Goal: Task Accomplishment & Management: Manage account settings

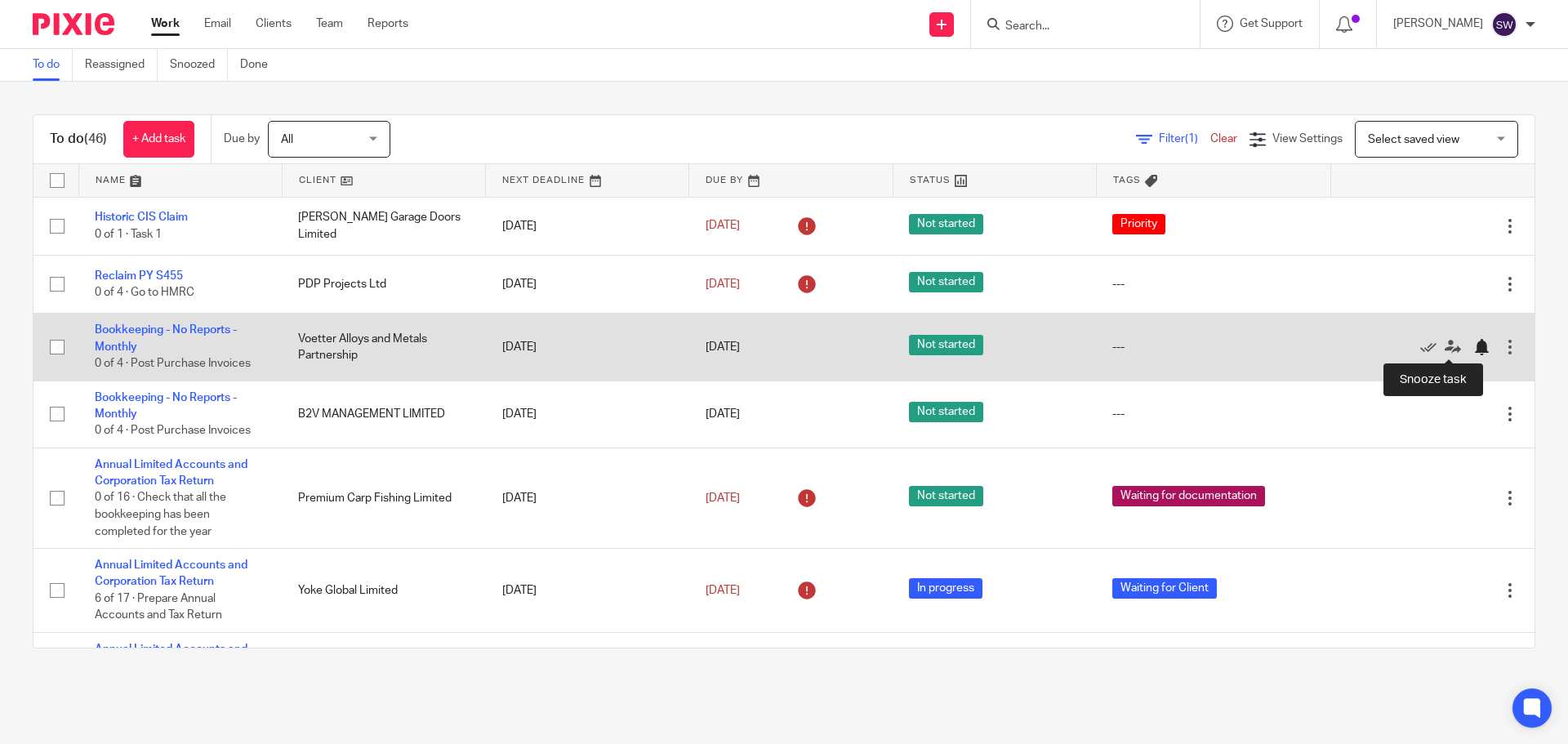
click at [1254, 344] on div at bounding box center [1481, 348] width 17 height 17
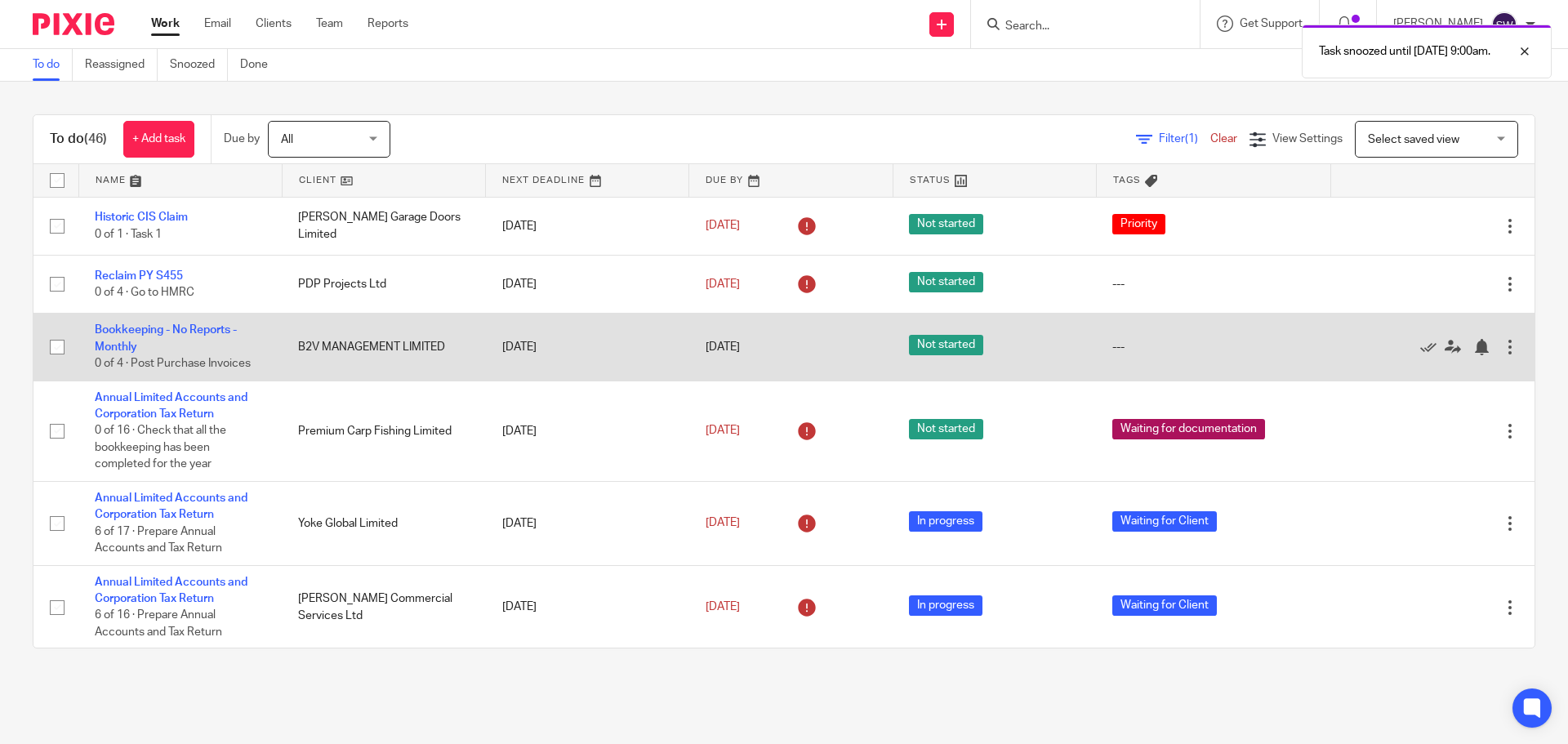
click at [1254, 346] on div at bounding box center [1510, 348] width 17 height 17
click at [1254, 343] on div at bounding box center [1481, 348] width 17 height 17
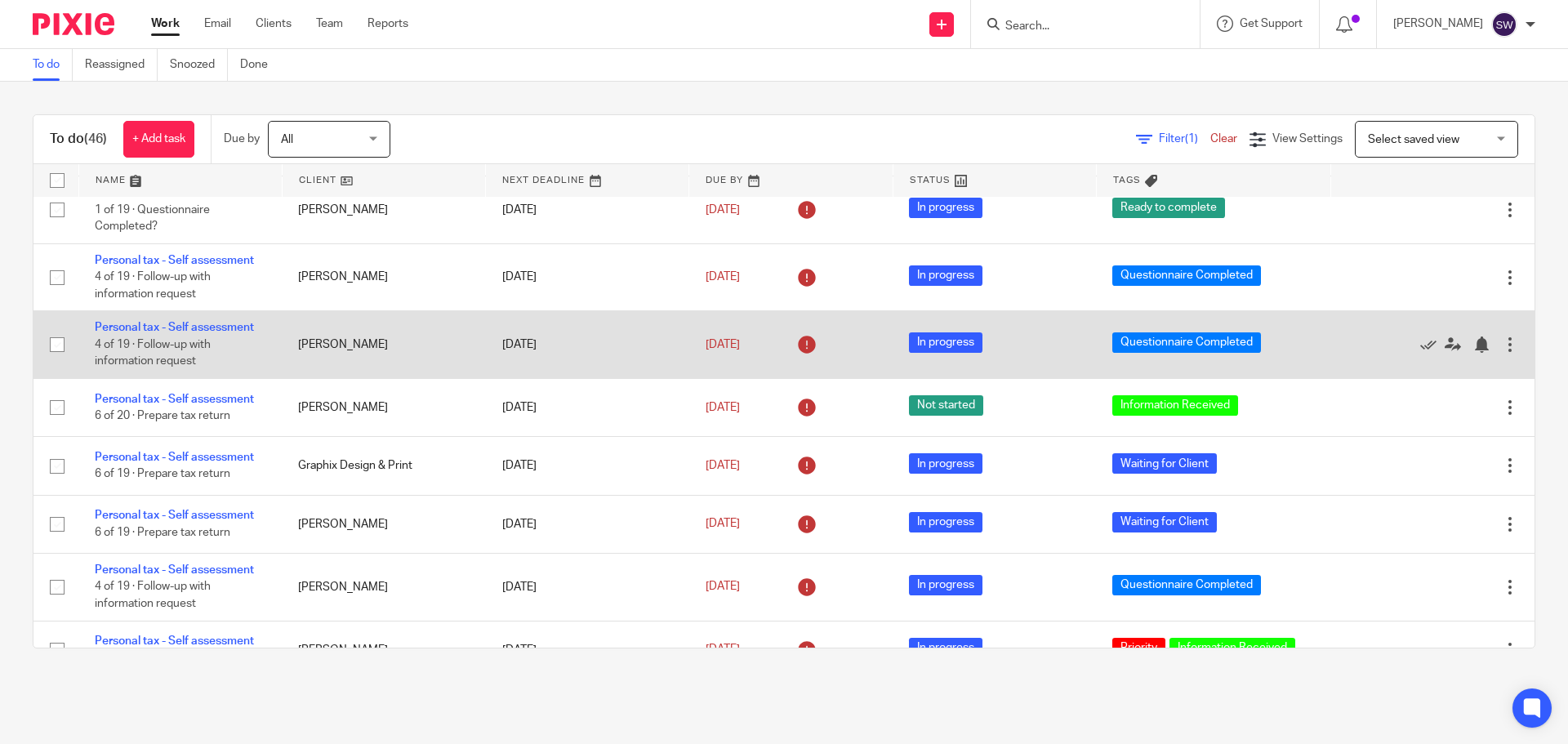
scroll to position [1470, 0]
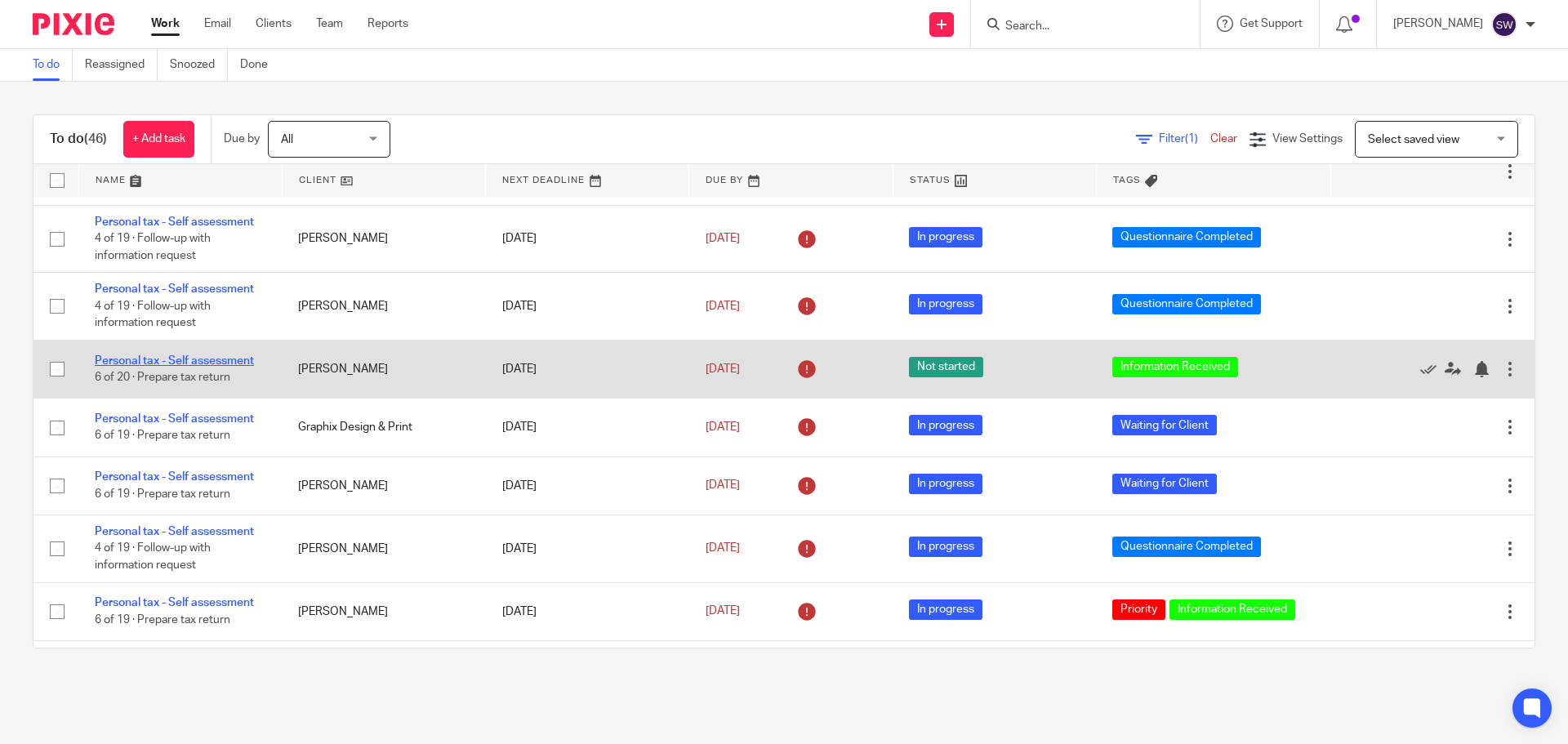
click at [233, 361] on link "Personal tax - Self assessment" at bounding box center [174, 360] width 159 height 11
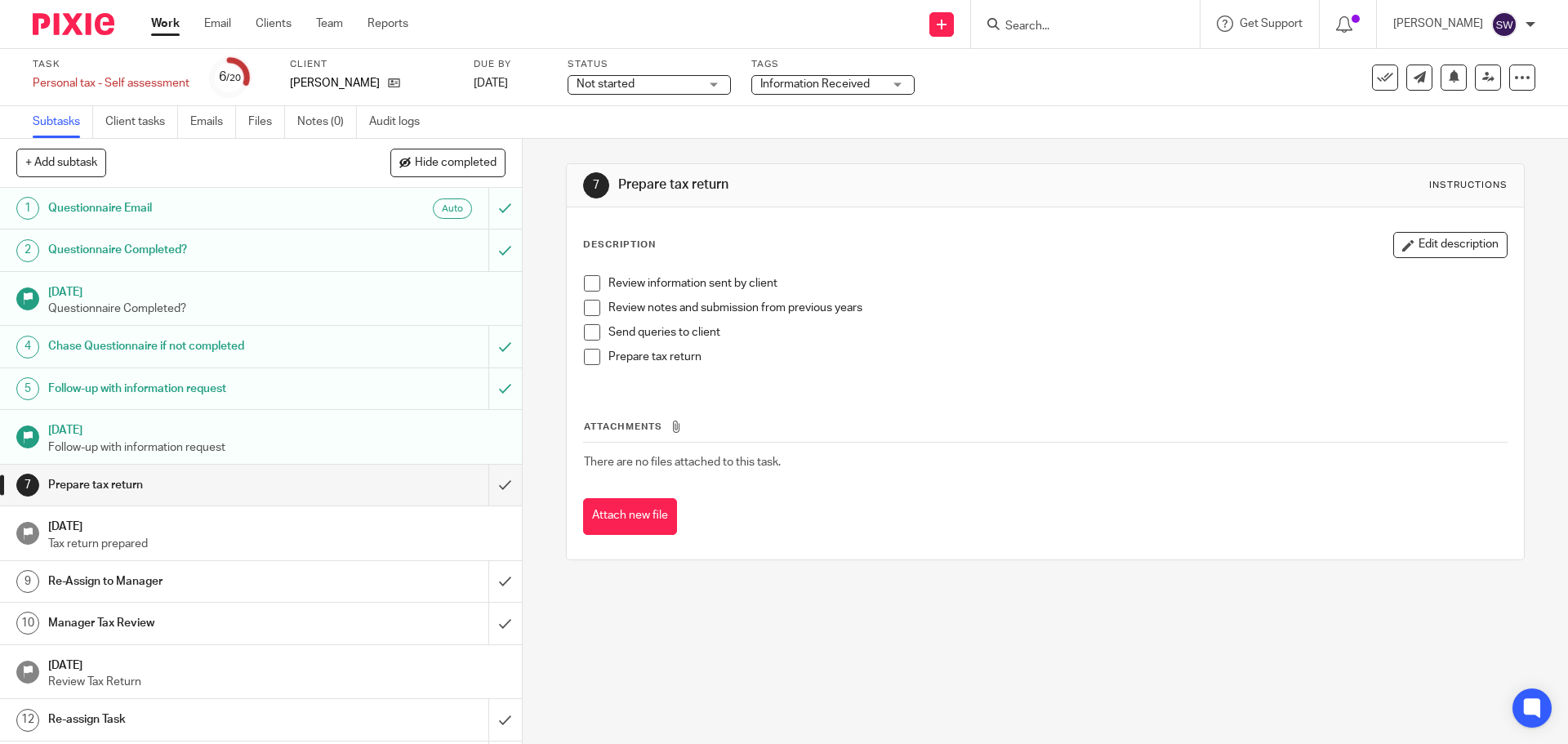
click at [598, 84] on span "Not started" at bounding box center [606, 84] width 58 height 11
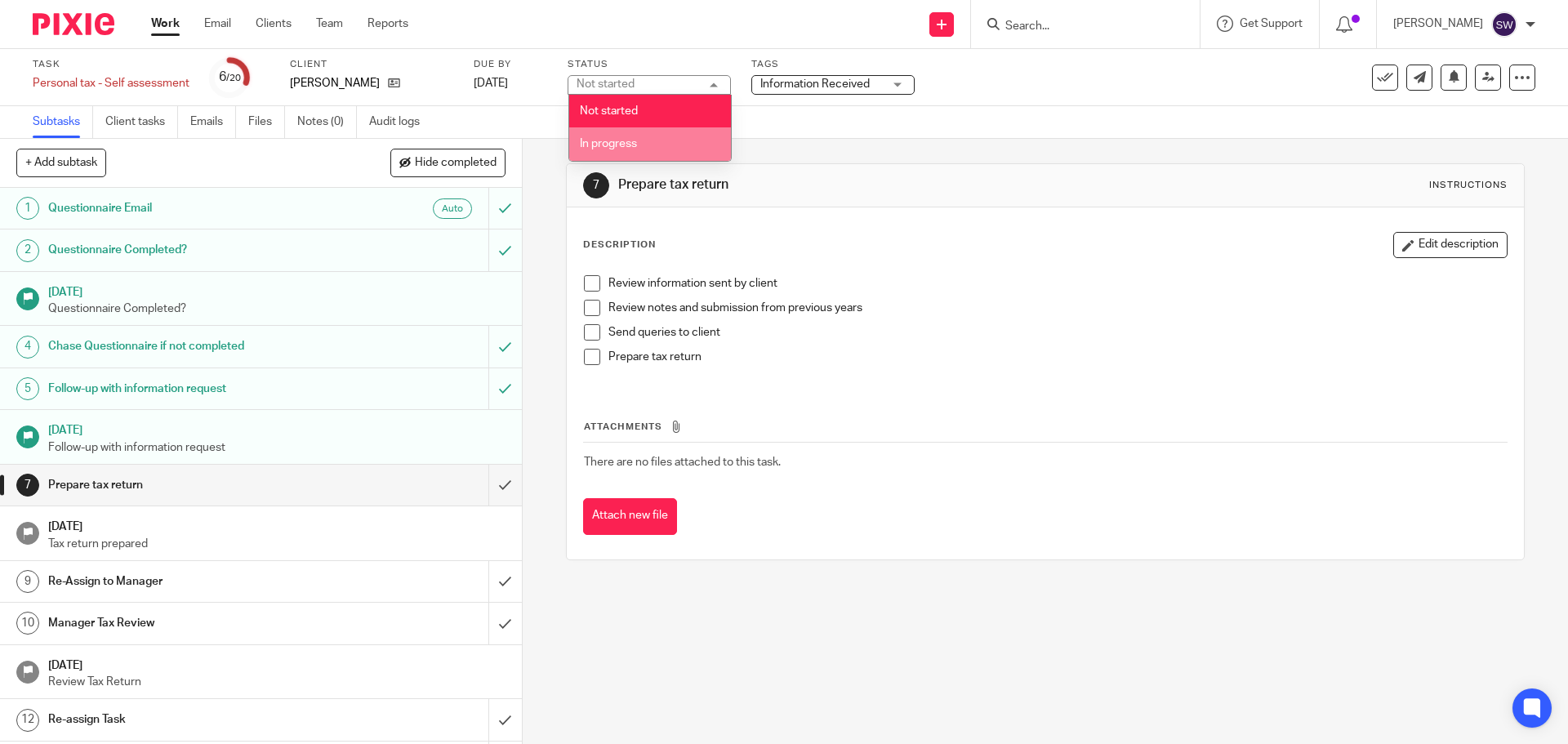
click at [599, 137] on li "In progress" at bounding box center [650, 144] width 161 height 33
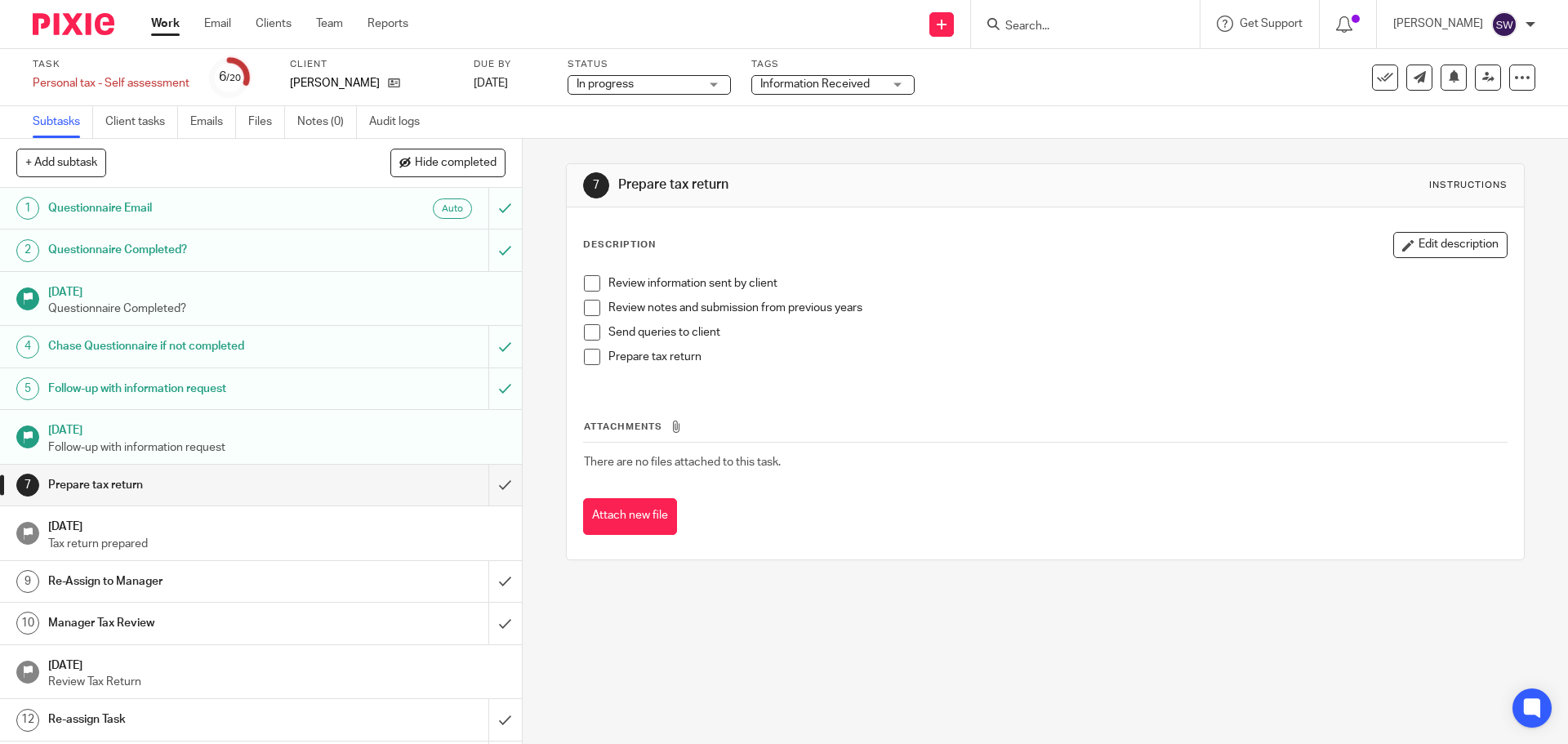
click at [812, 79] on span "Information Received" at bounding box center [821, 84] width 123 height 18
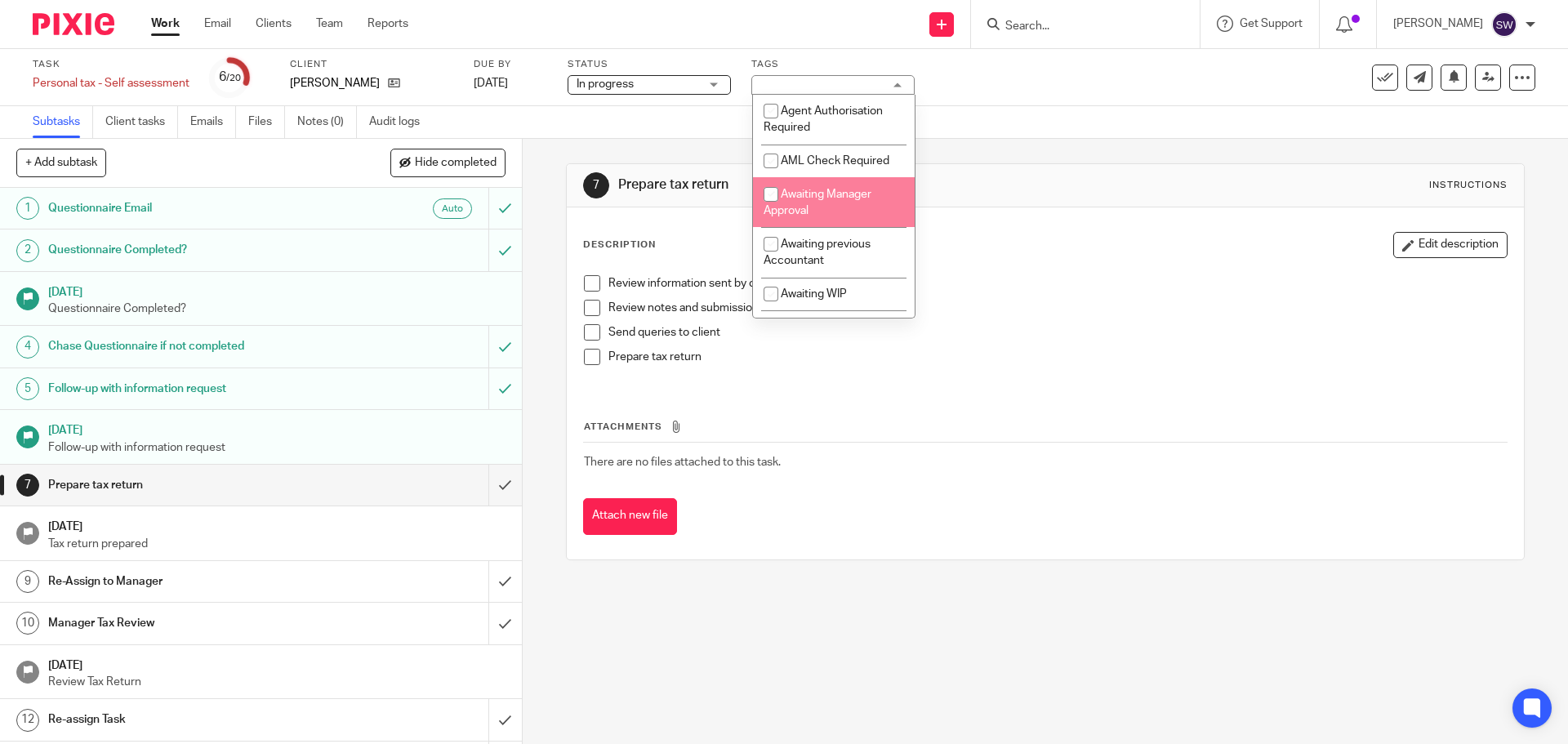
click at [823, 196] on span "Awaiting Manager Approval" at bounding box center [817, 203] width 108 height 29
checkbox input "true"
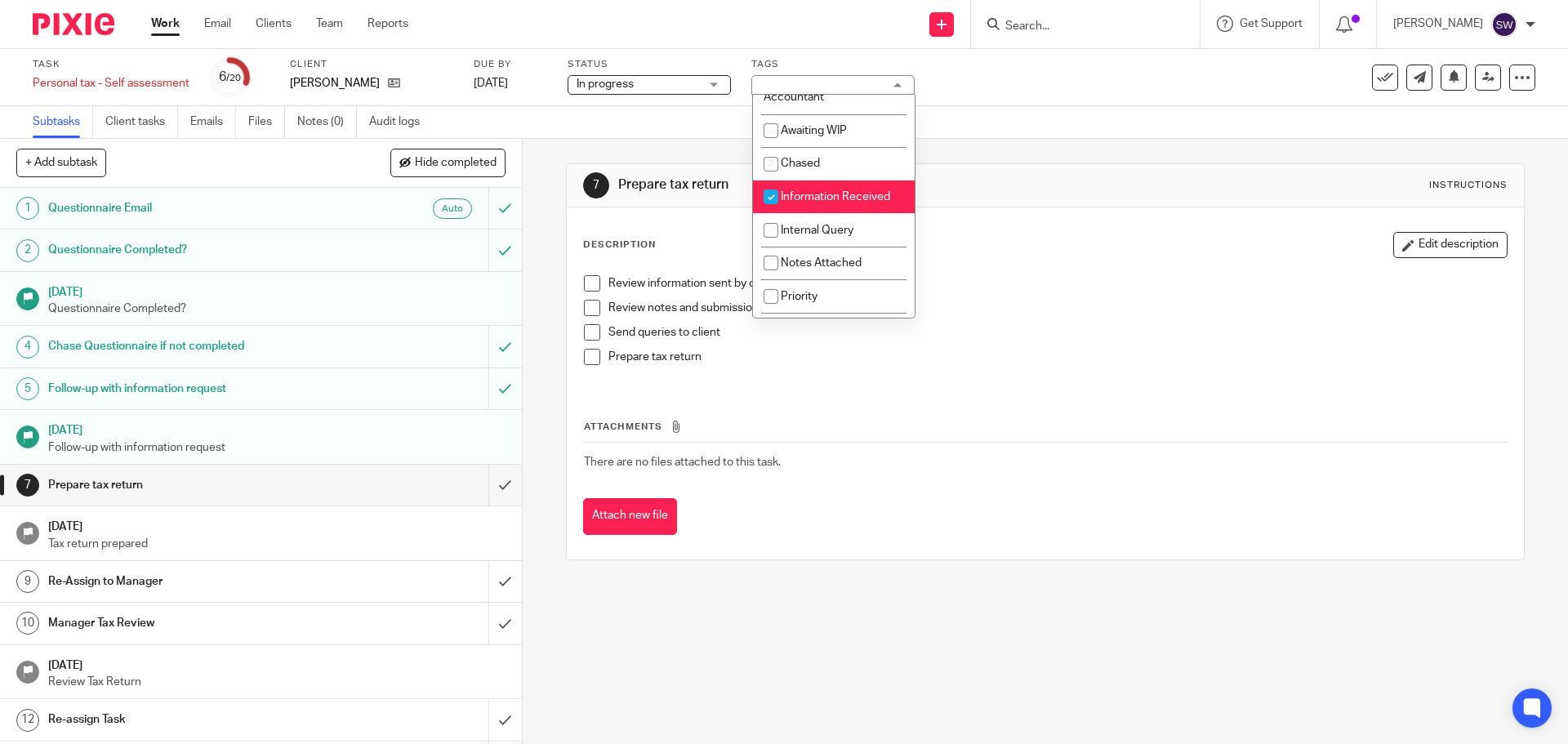
click at [828, 195] on span "Information Received" at bounding box center [835, 196] width 110 height 11
checkbox input "false"
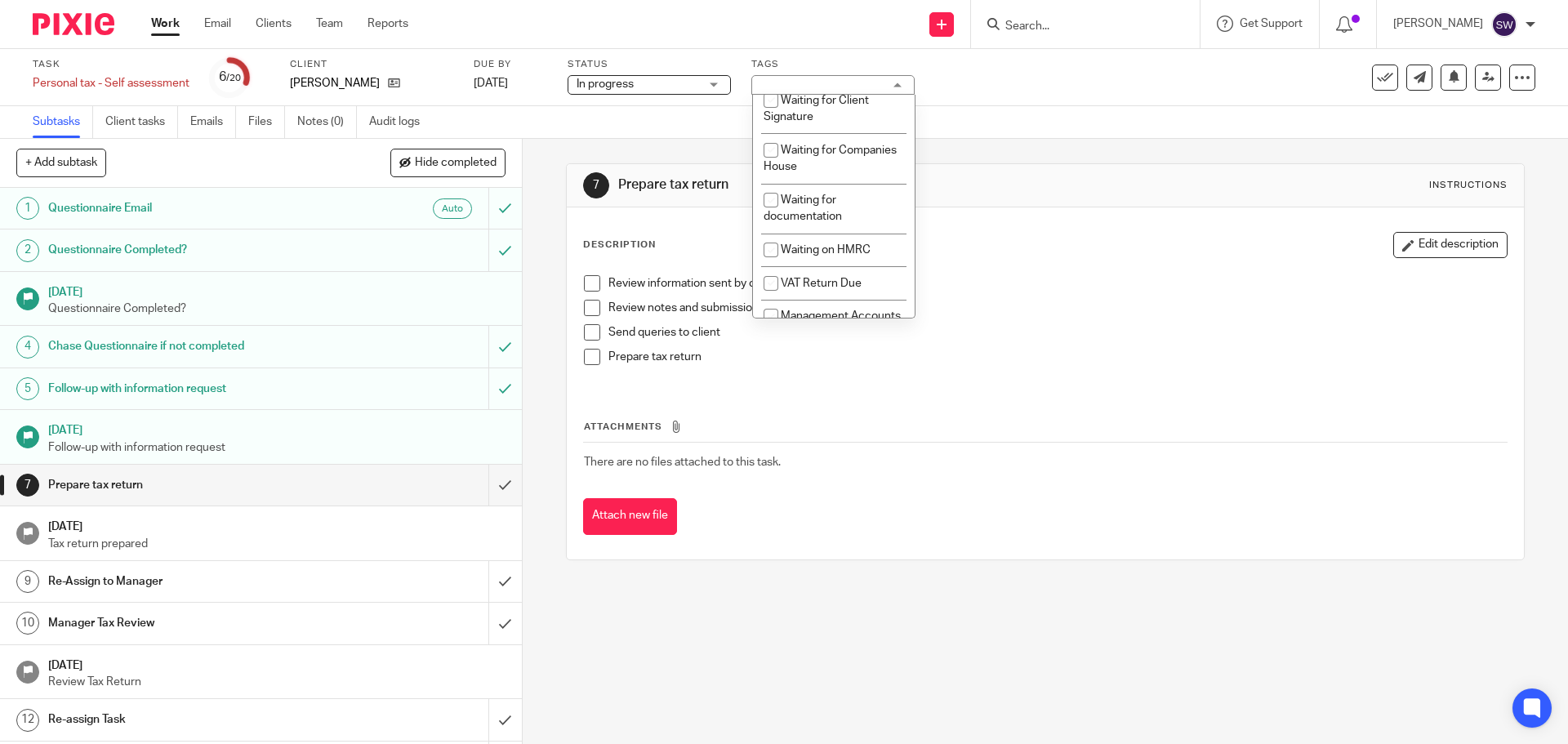
scroll to position [691, 0]
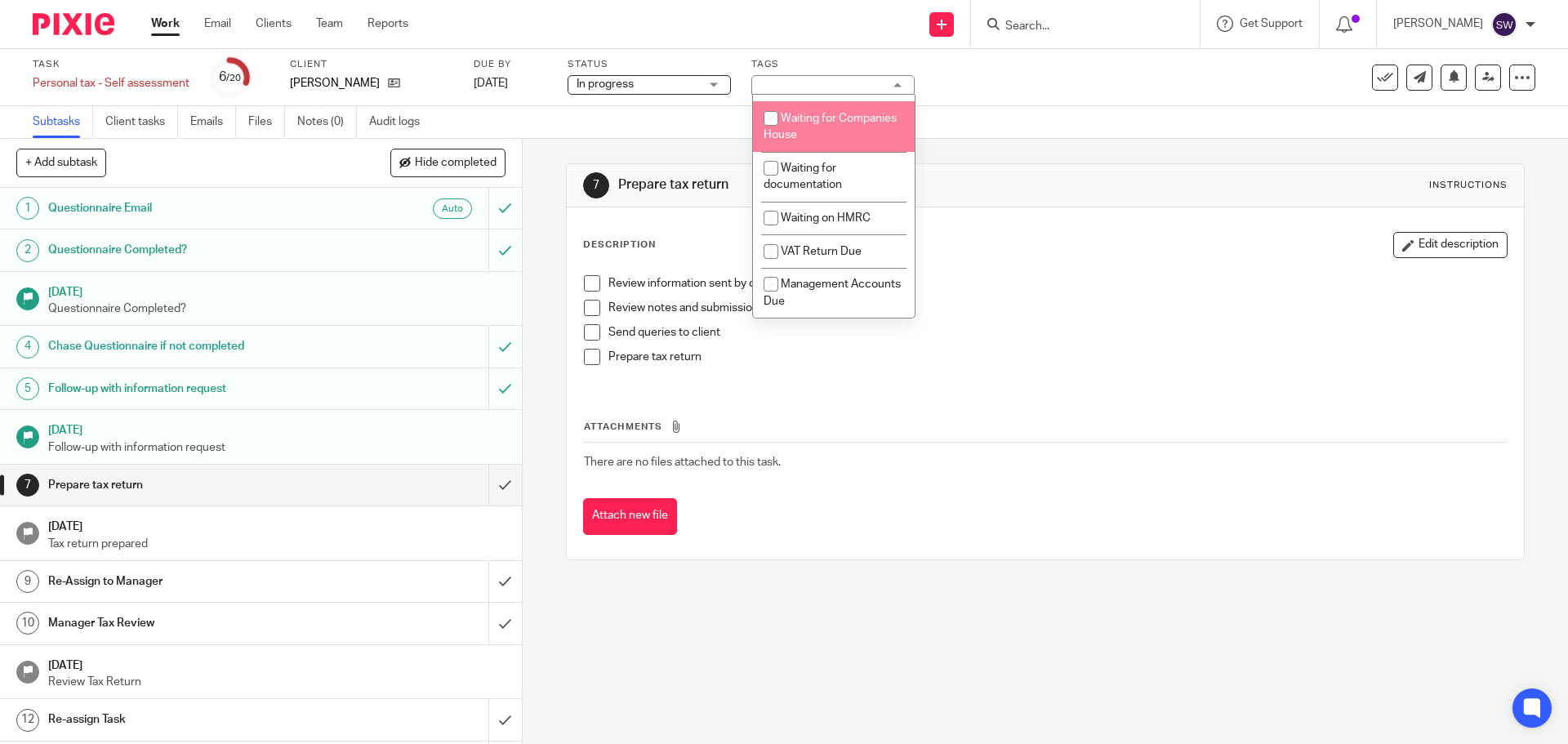
click at [937, 69] on div "Task Personal tax - Self assessment Save Personal tax - Self assessment 6 /20 C…" at bounding box center [658, 77] width 1252 height 40
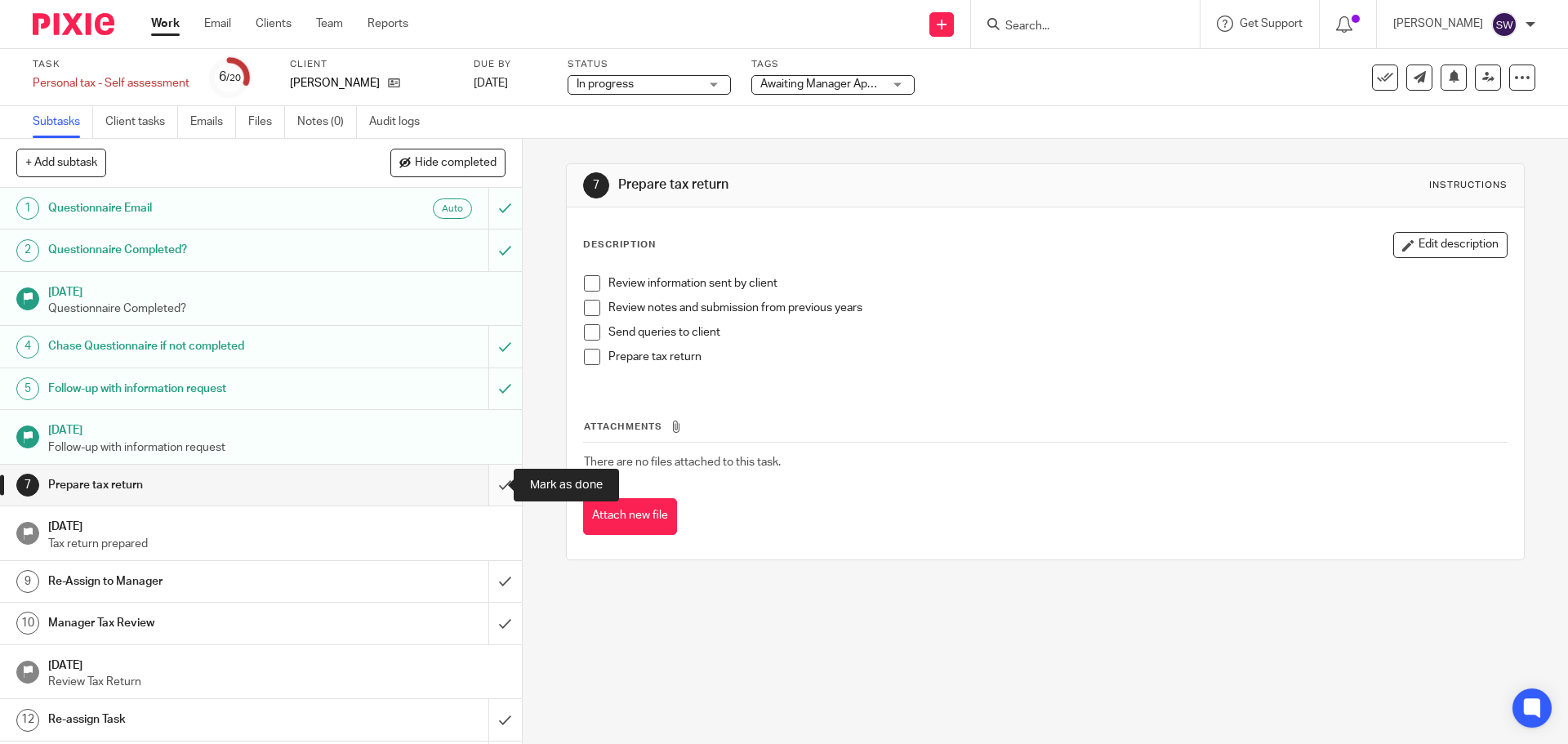
click at [491, 484] on input "submit" at bounding box center [261, 485] width 522 height 41
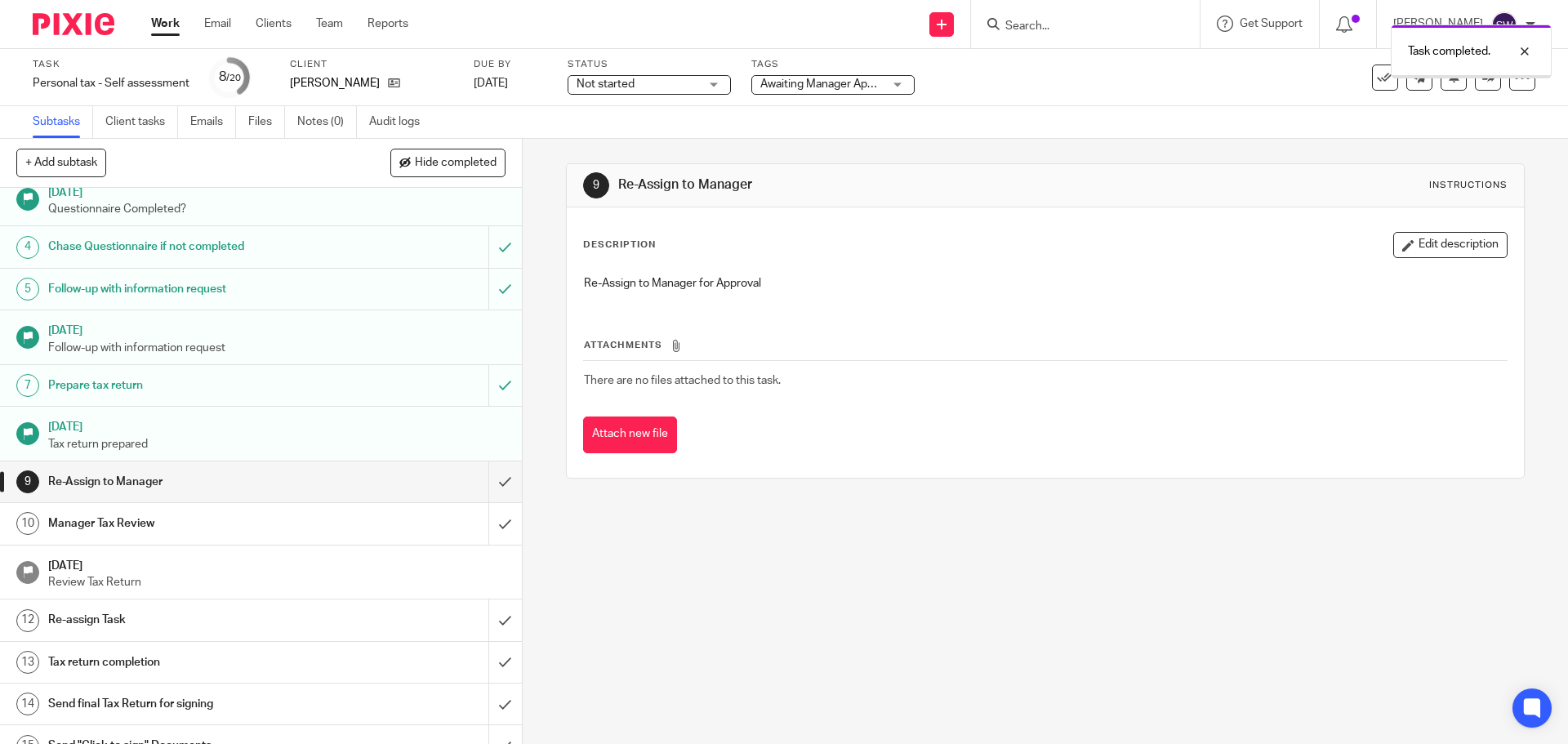
scroll to position [163, 0]
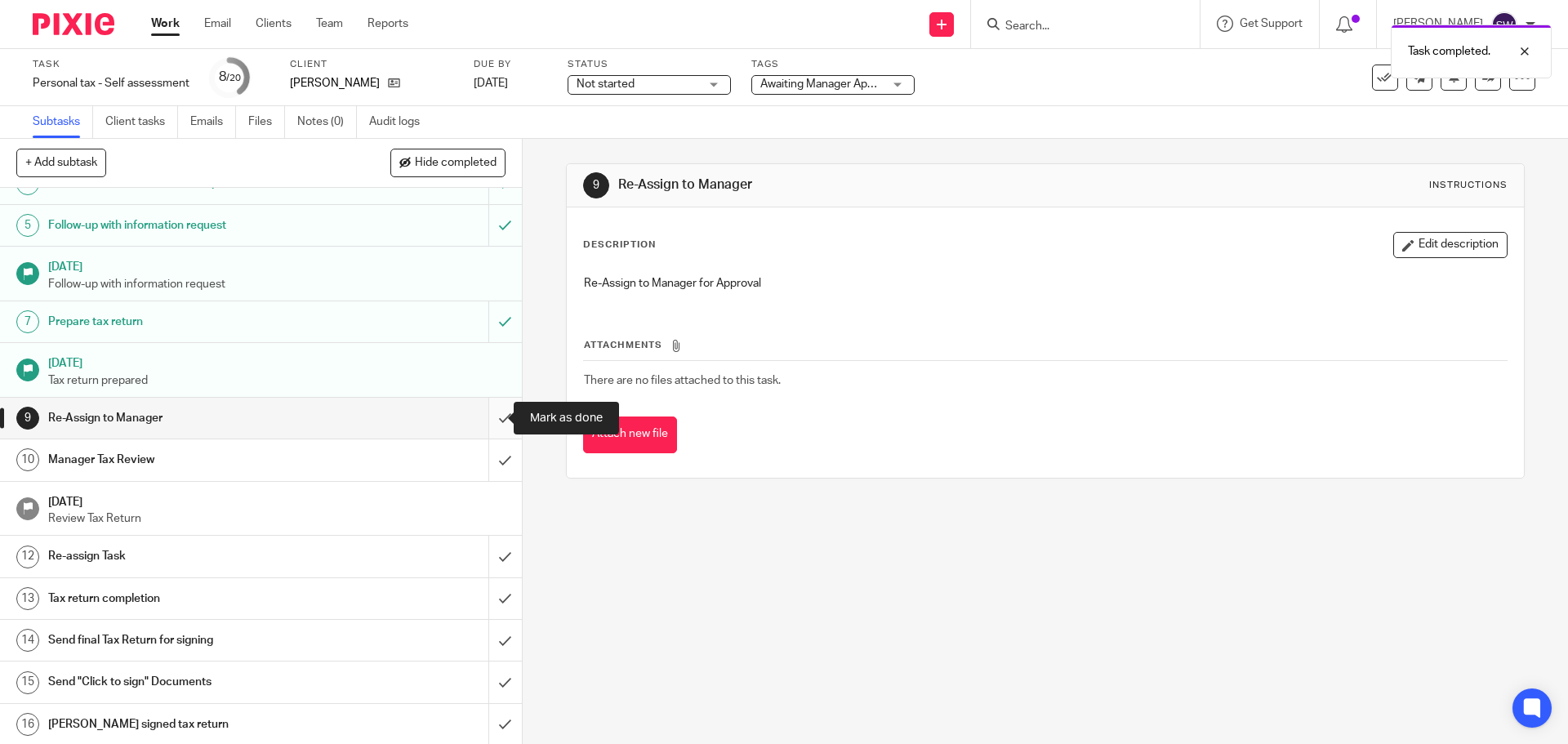
click at [487, 413] on input "submit" at bounding box center [261, 419] width 522 height 41
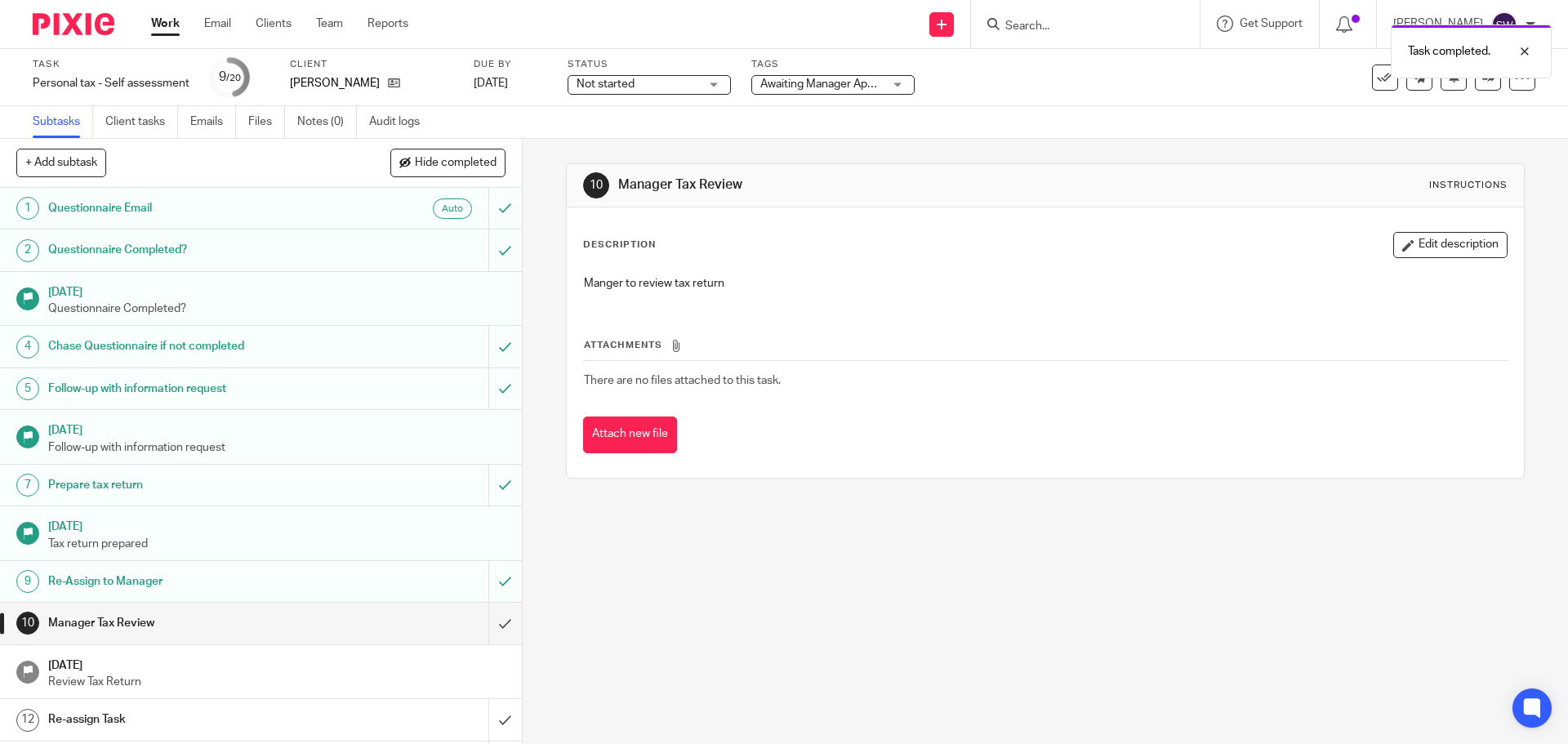
click at [1036, 68] on div "Task completed." at bounding box center [1168, 47] width 768 height 62
drag, startPoint x: 1528, startPoint y: 51, endPoint x: 1508, endPoint y: 62, distance: 22.8
click at [1527, 51] on div at bounding box center [1513, 51] width 44 height 19
click at [1482, 76] on icon at bounding box center [1488, 77] width 12 height 12
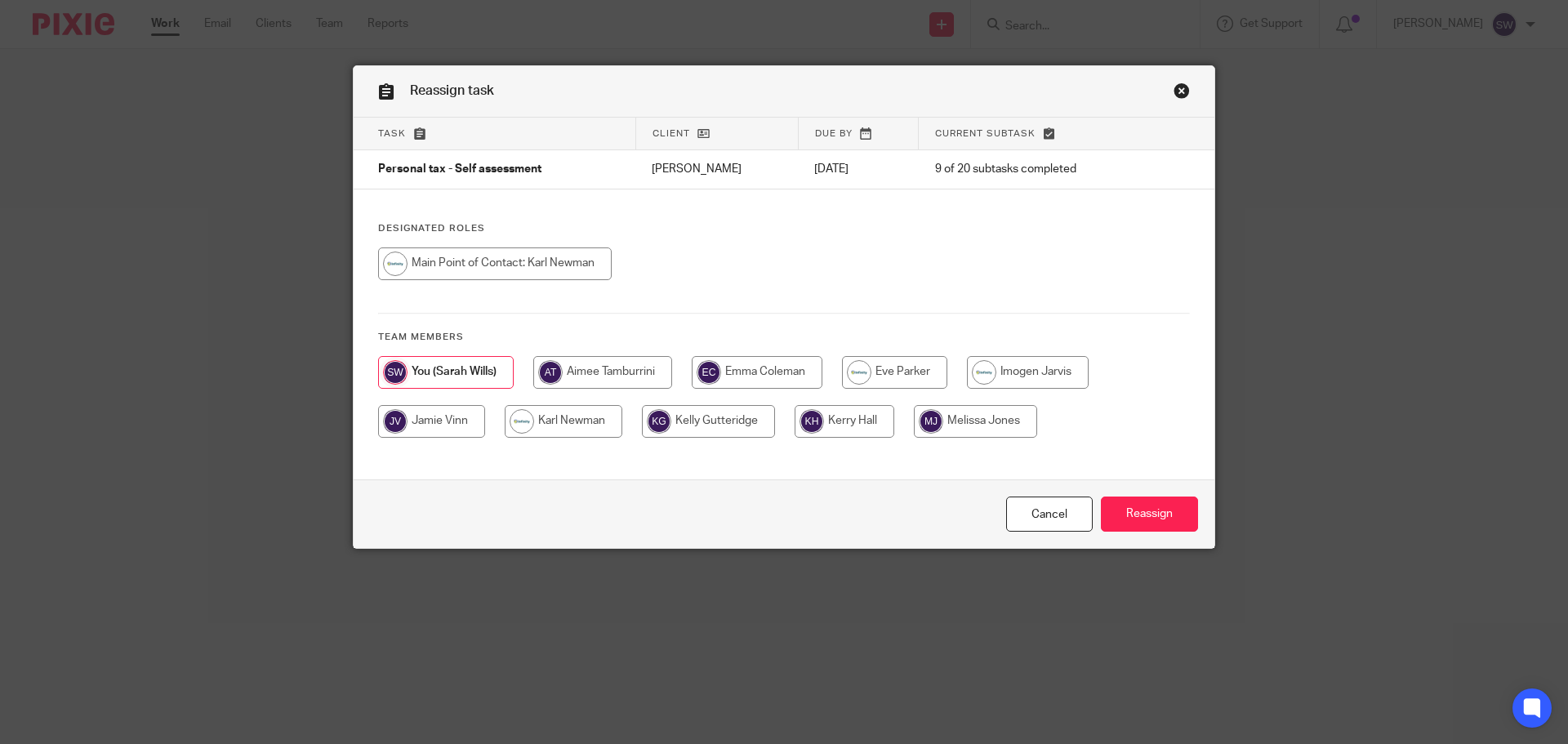
click at [631, 370] on input "radio" at bounding box center [603, 372] width 139 height 32
radio input "true"
click at [1151, 506] on input "Reassign" at bounding box center [1149, 514] width 97 height 35
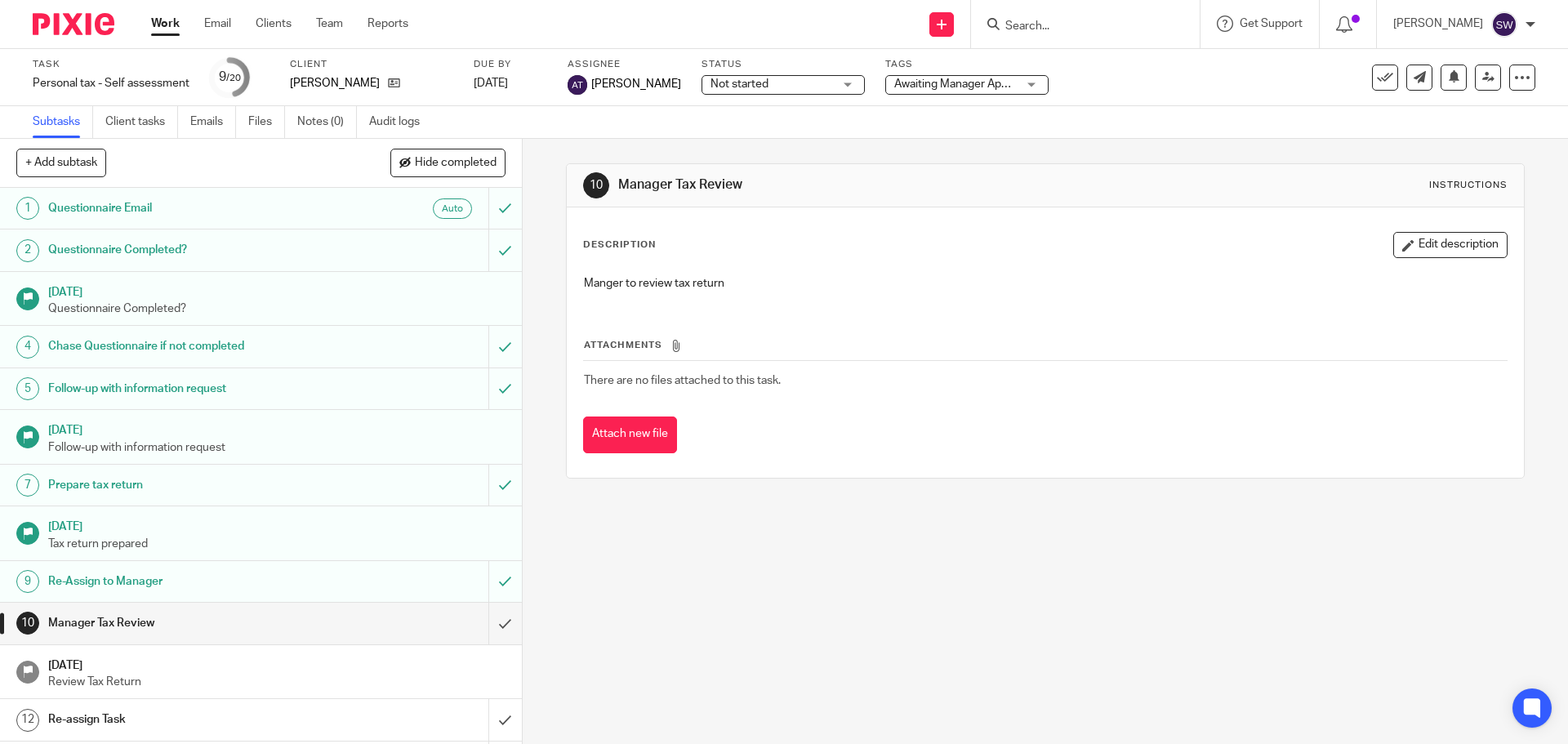
click at [170, 21] on link "Work" at bounding box center [165, 24] width 29 height 17
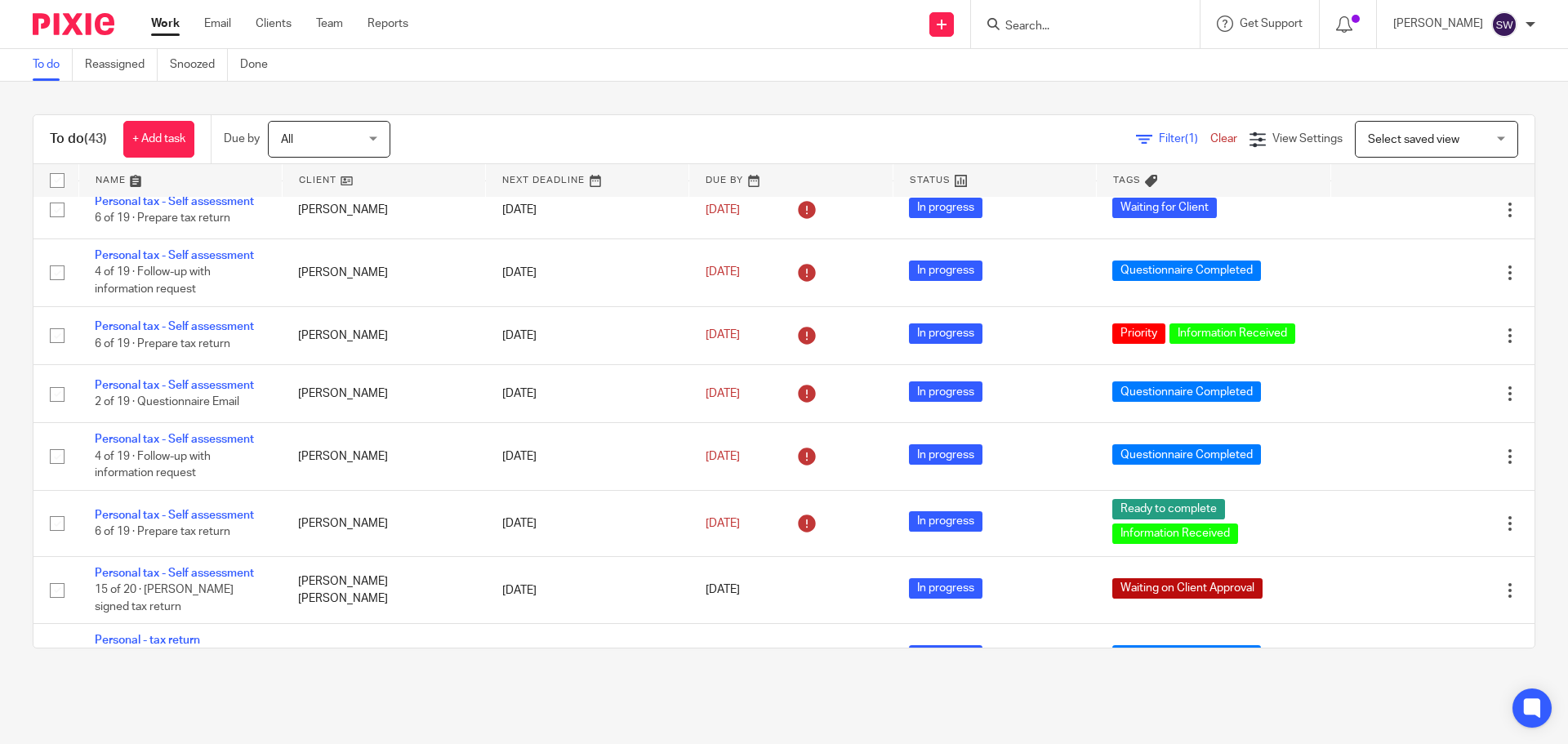
scroll to position [1716, 0]
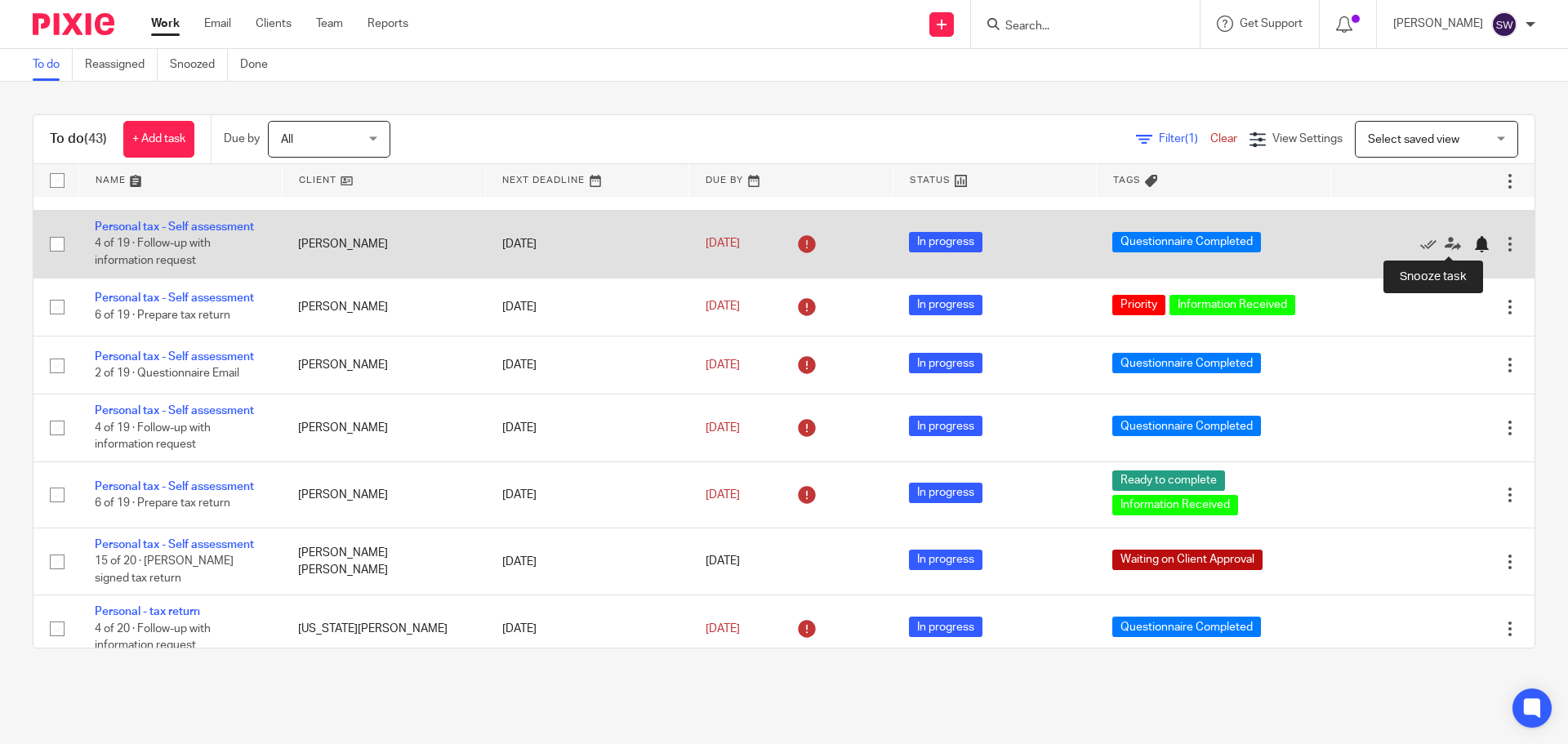
click at [1473, 241] on div at bounding box center [1481, 244] width 17 height 17
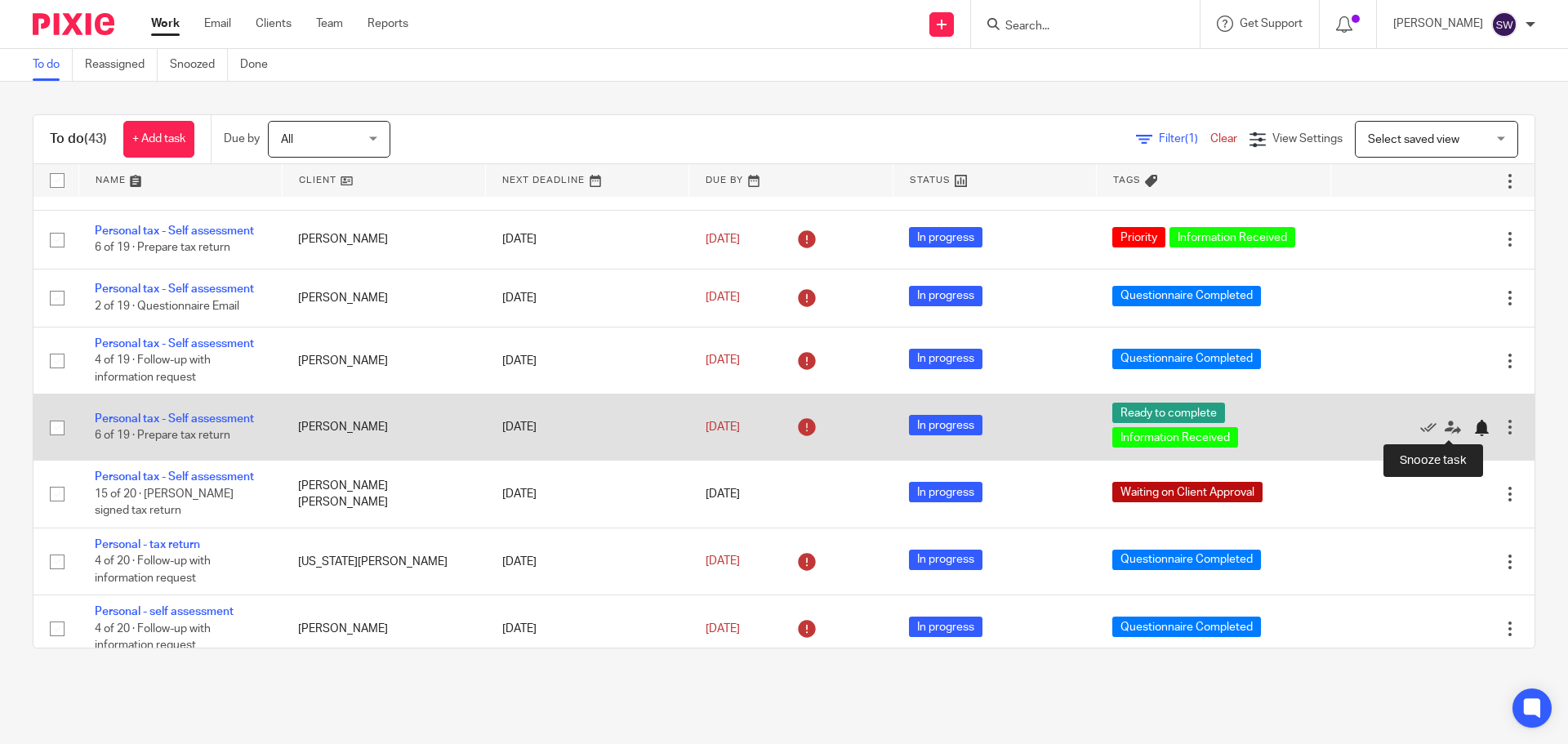
click at [1473, 427] on div at bounding box center [1481, 428] width 17 height 17
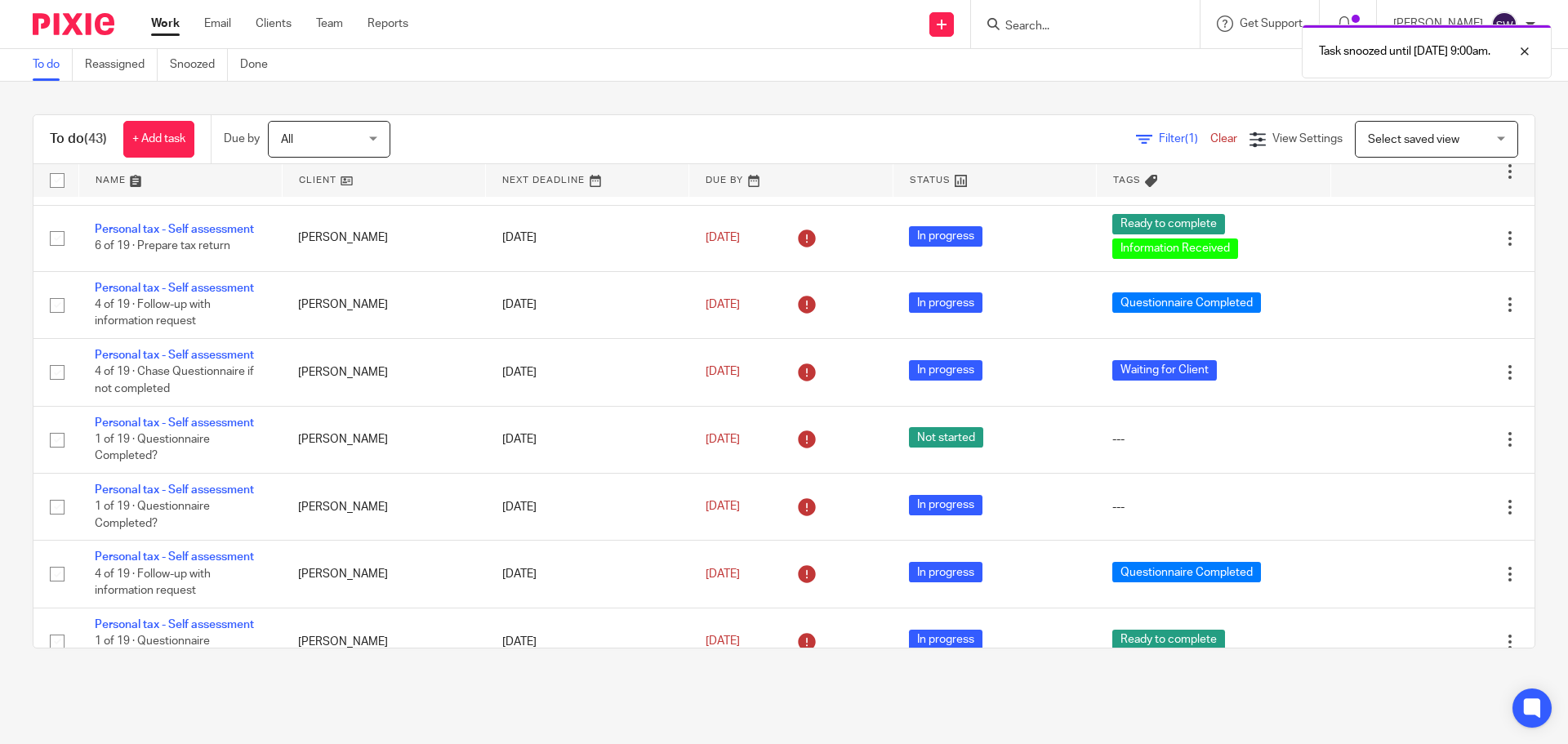
scroll to position [980, 0]
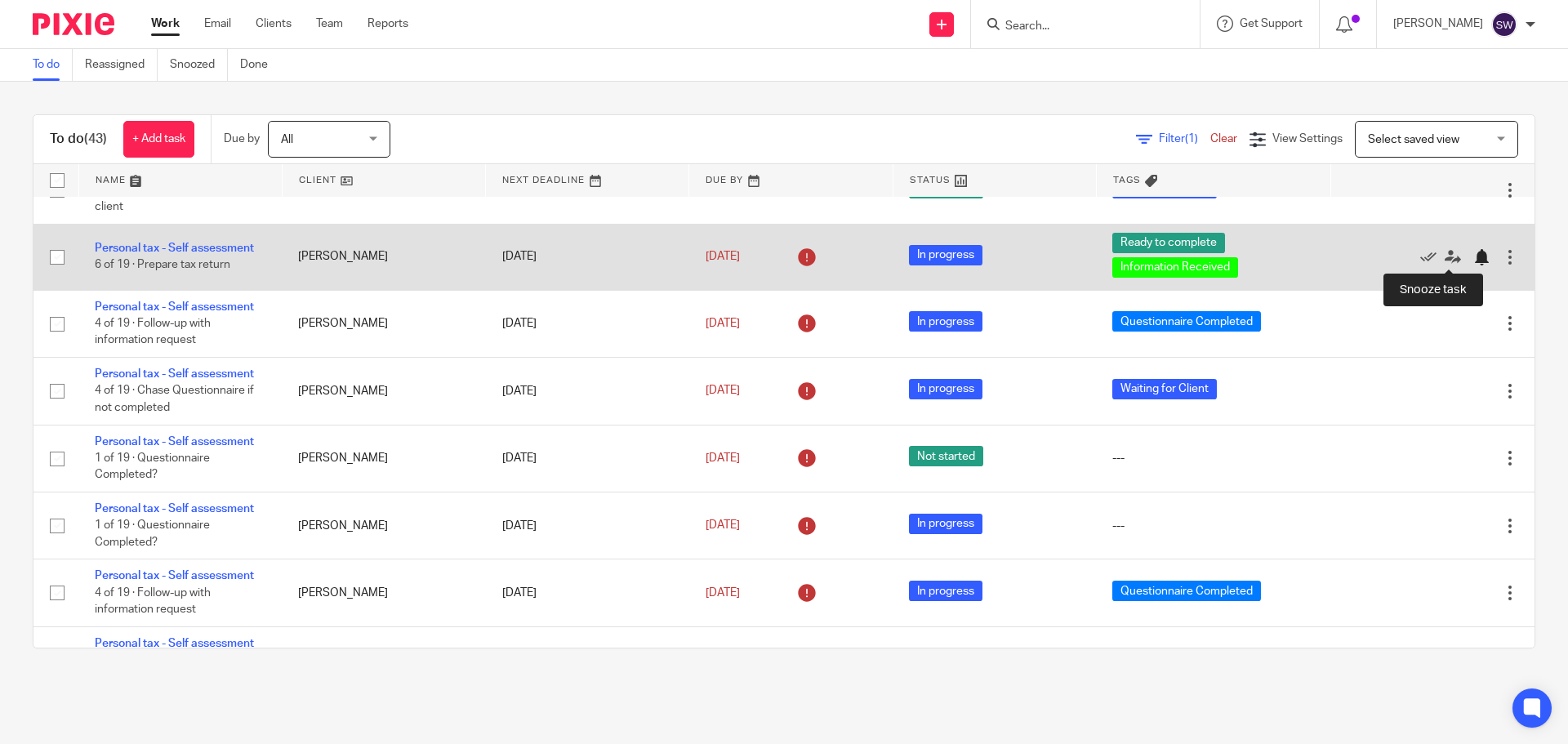
click at [1473, 256] on div at bounding box center [1481, 257] width 17 height 17
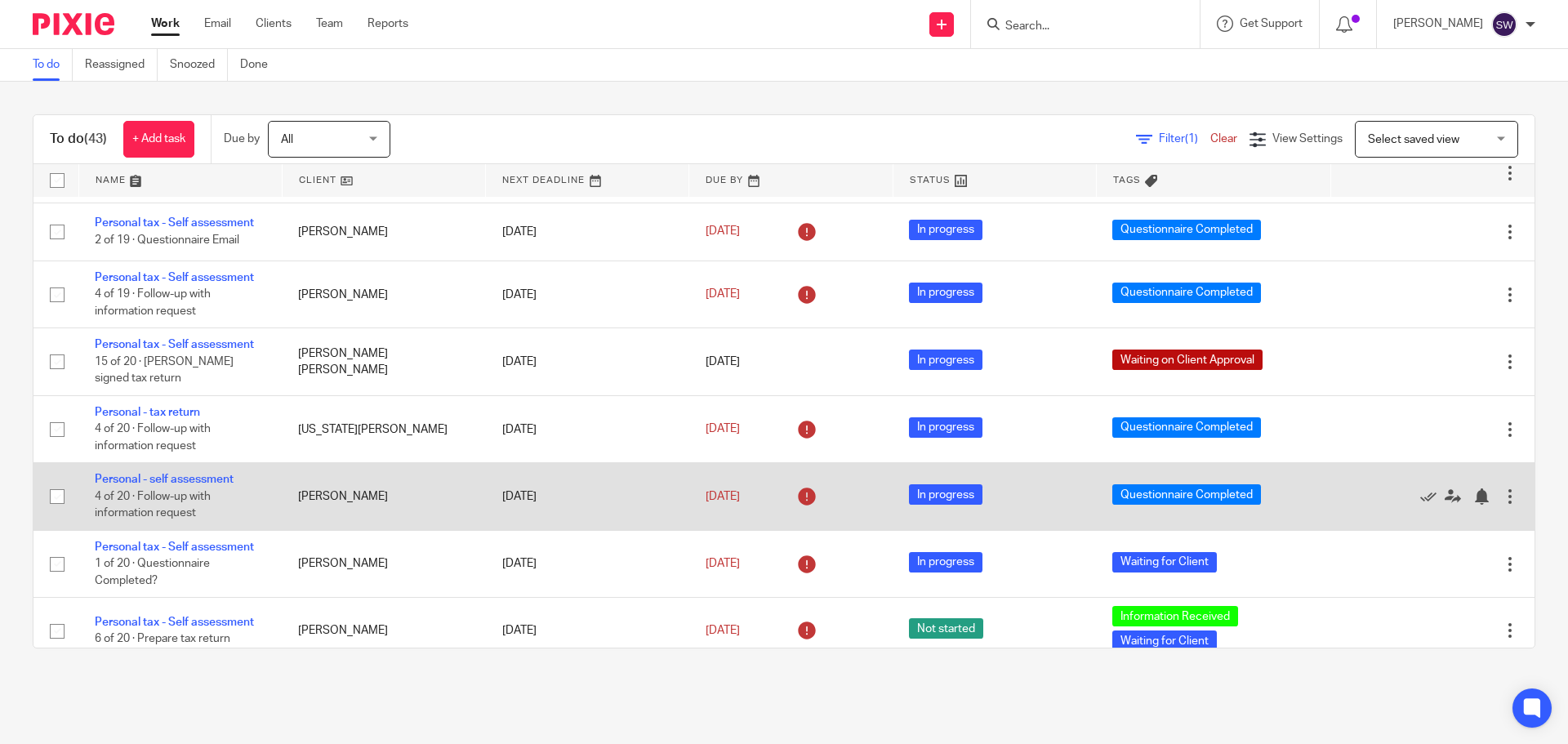
scroll to position [1797, 0]
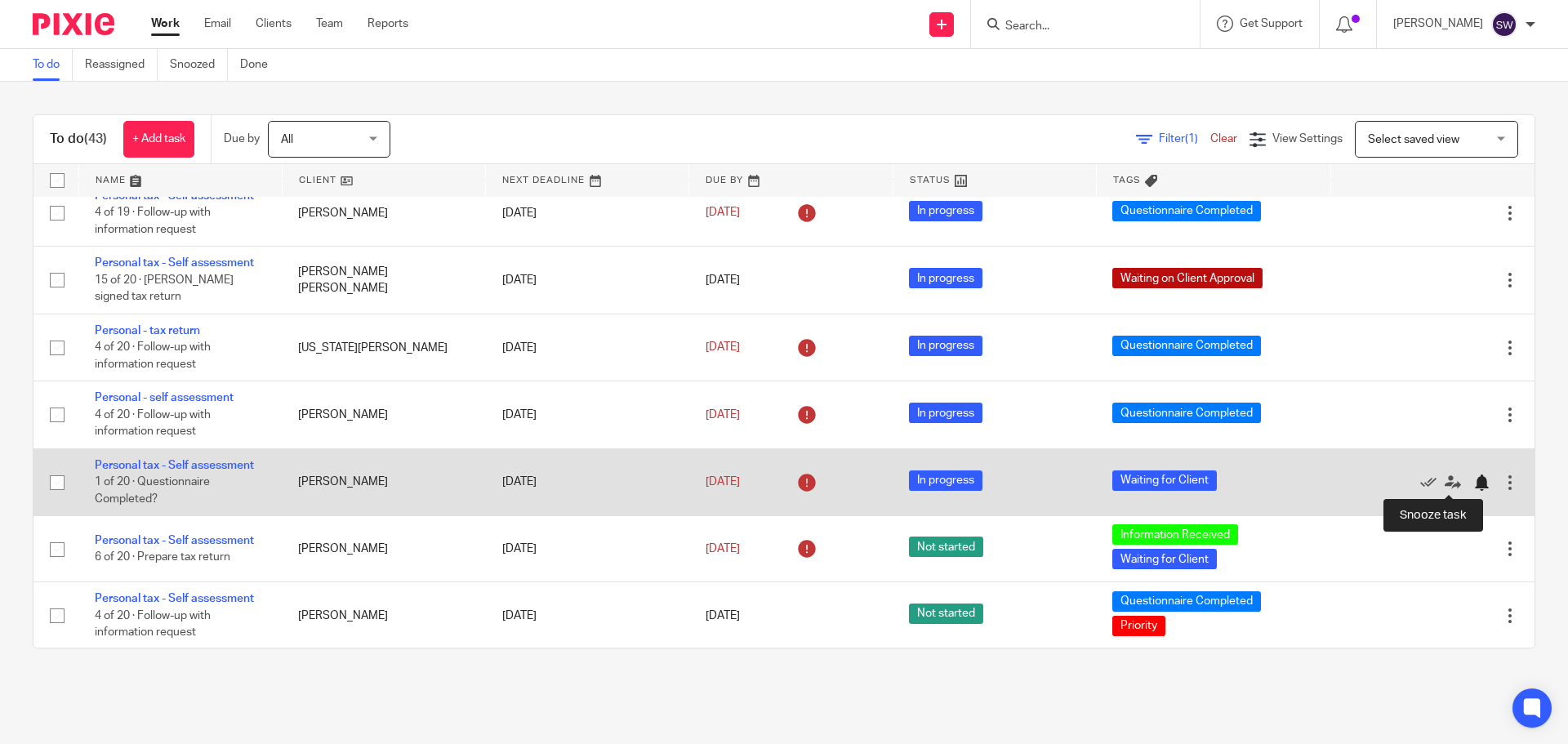
click at [1473, 481] on div at bounding box center [1481, 483] width 17 height 17
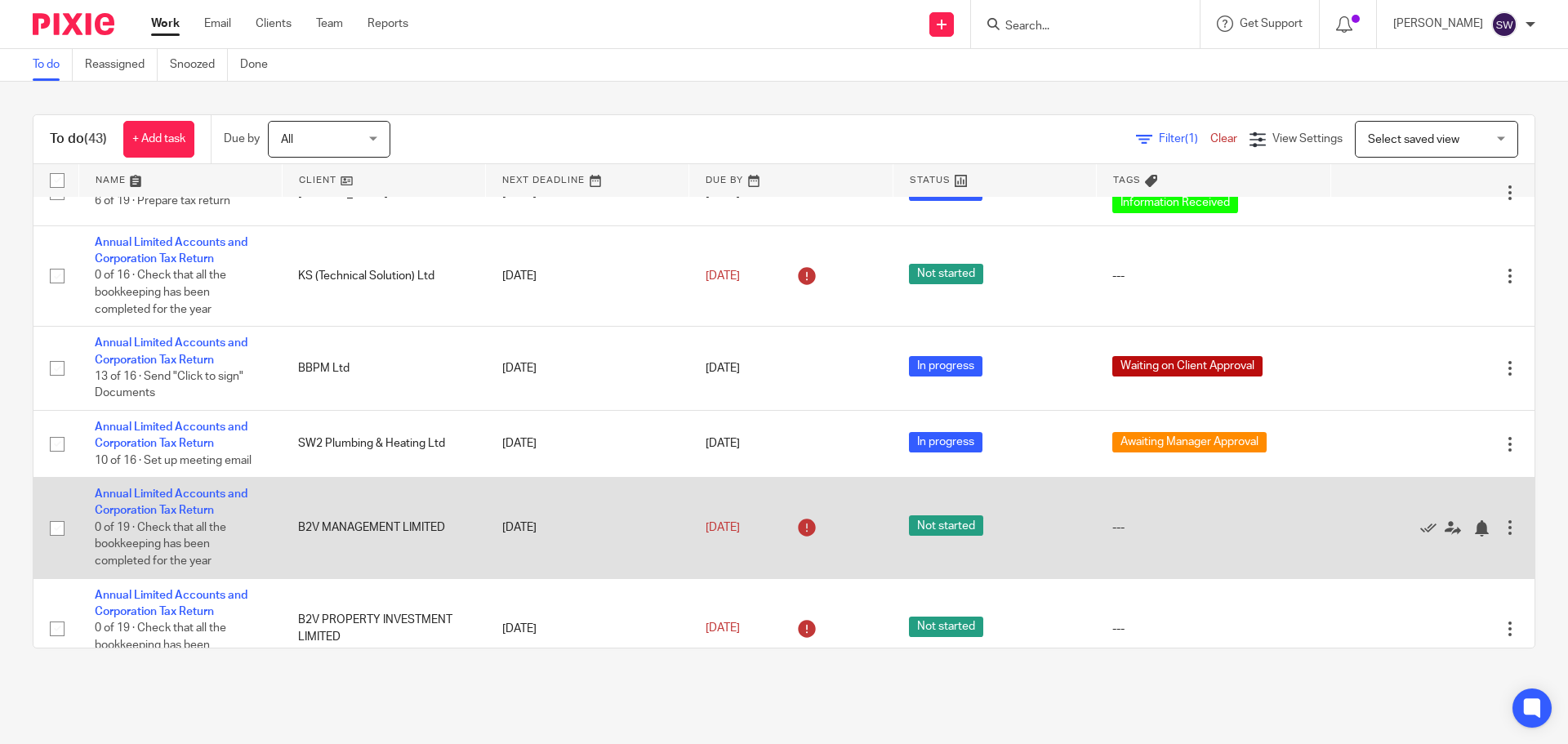
scroll to position [2369, 0]
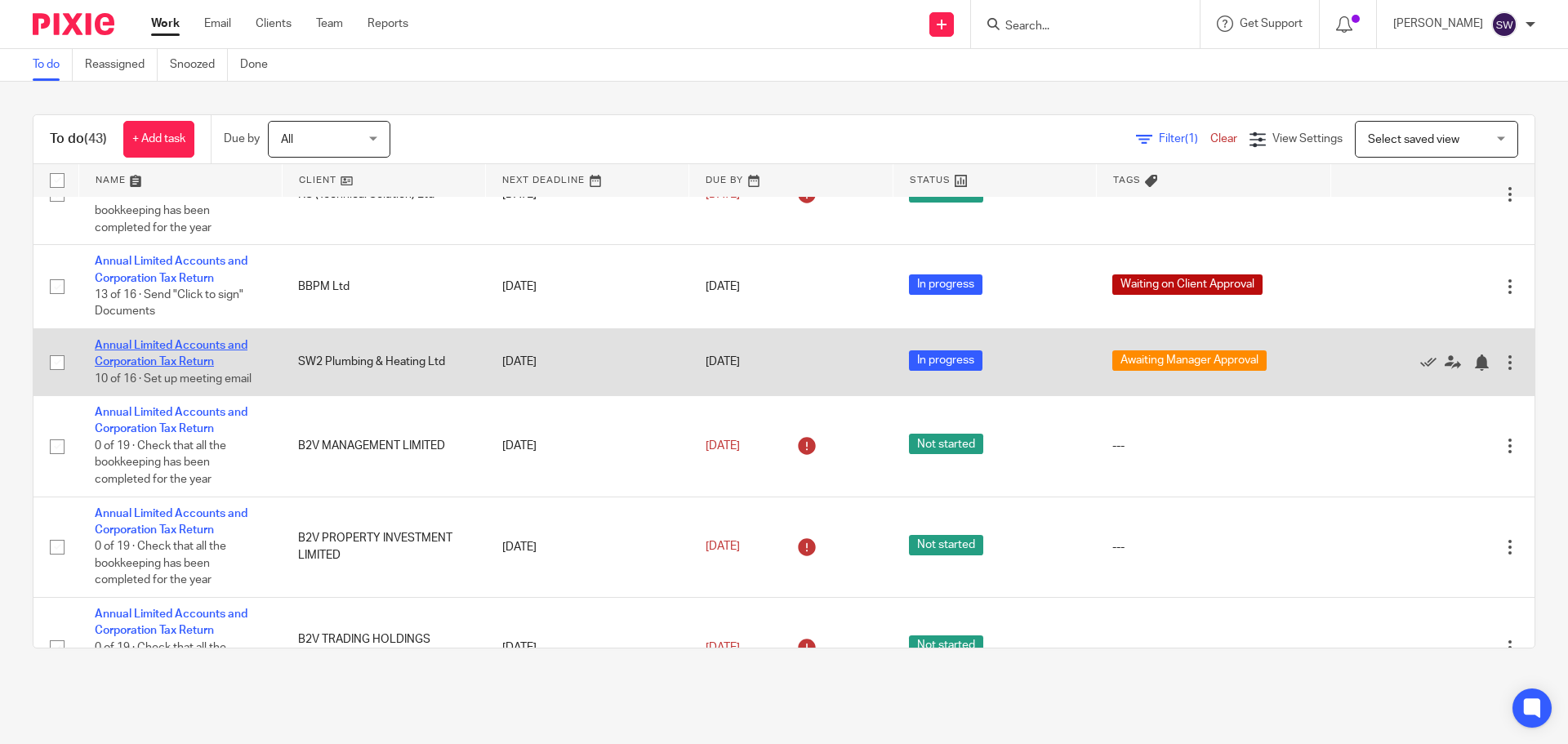
click at [206, 348] on link "Annual Limited Accounts and Corporation Tax Return" at bounding box center [171, 354] width 153 height 28
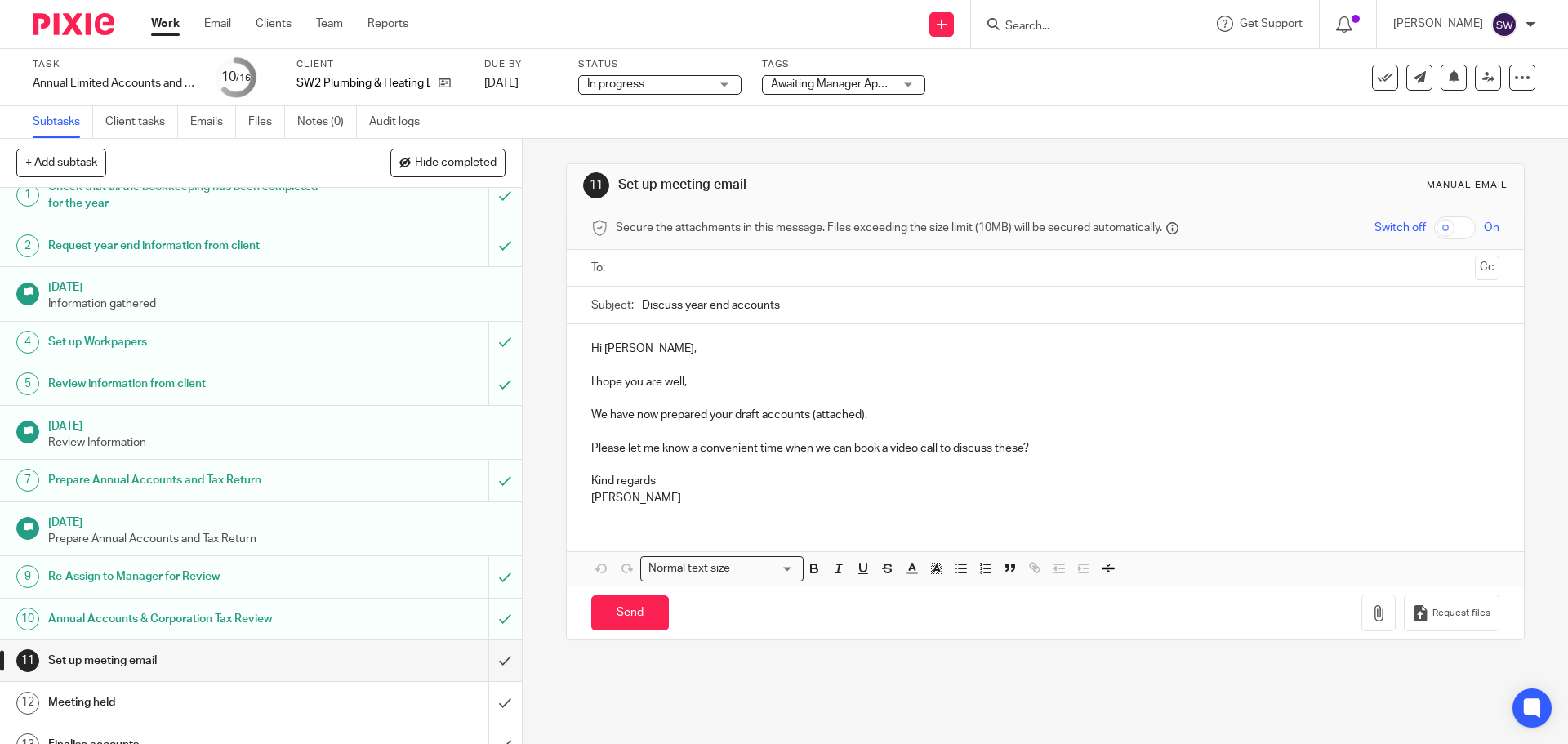
scroll to position [82, 0]
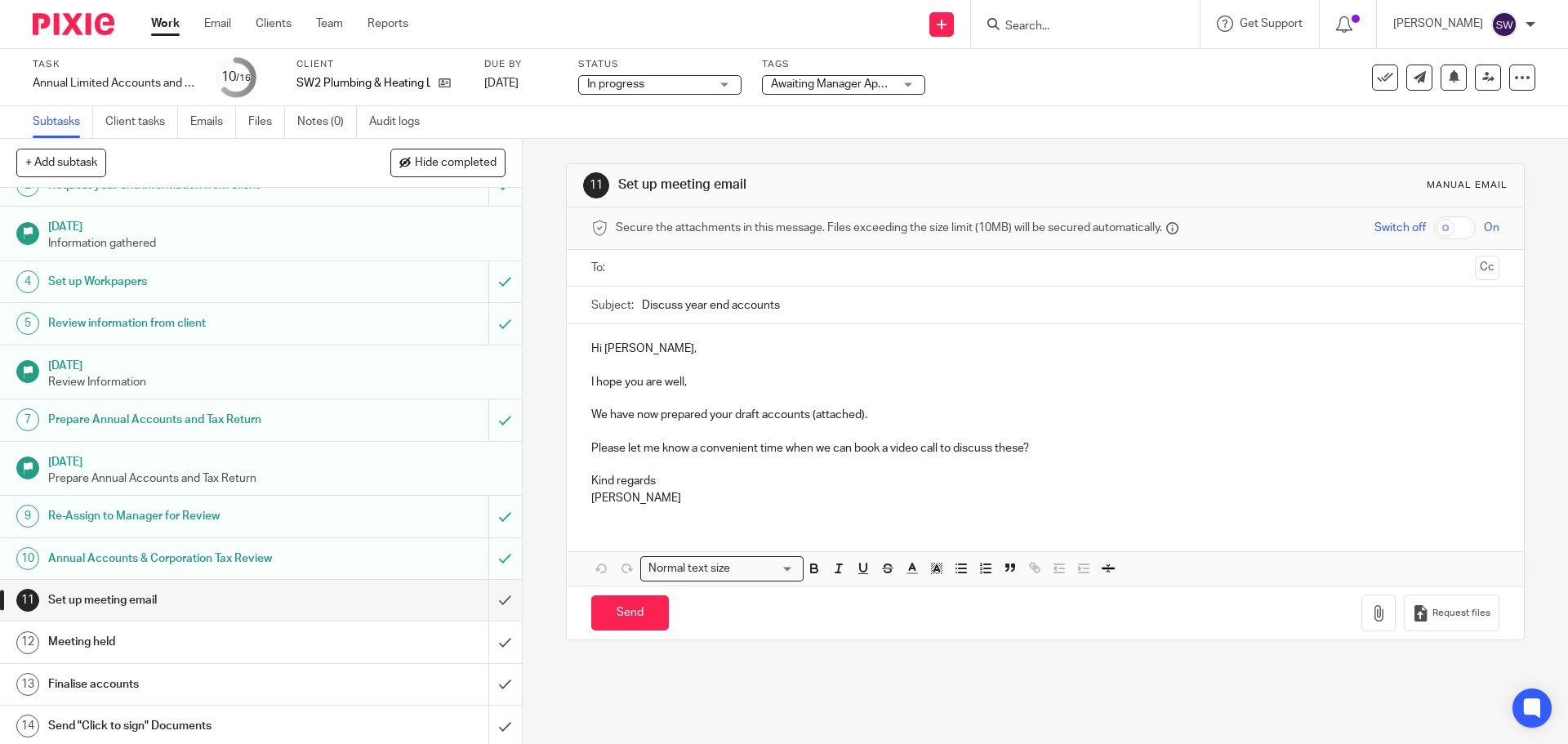
click at [820, 86] on span "Awaiting Manager Approval" at bounding box center [840, 84] width 138 height 11
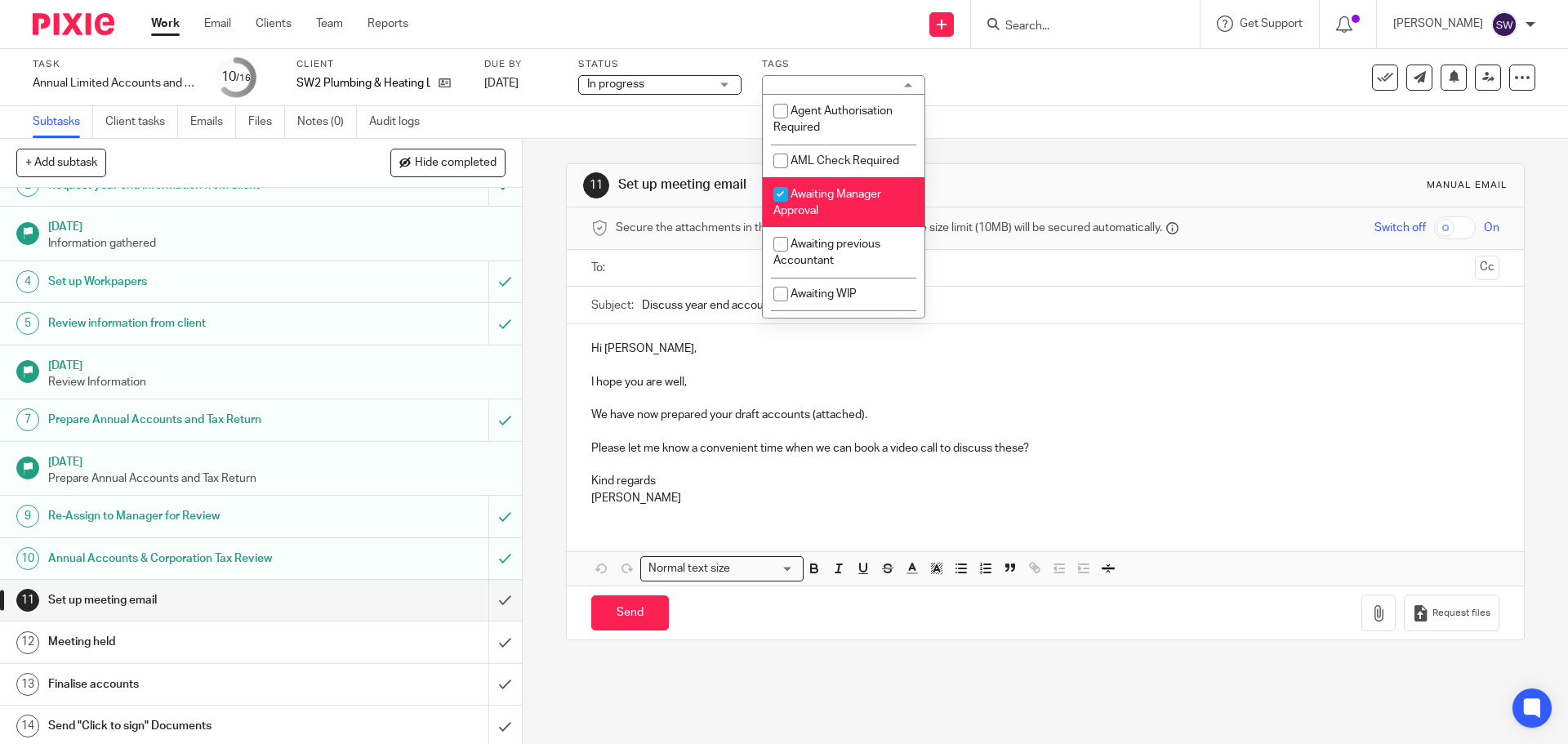
click at [819, 189] on span "Awaiting Manager Approval" at bounding box center [827, 203] width 108 height 29
checkbox input "false"
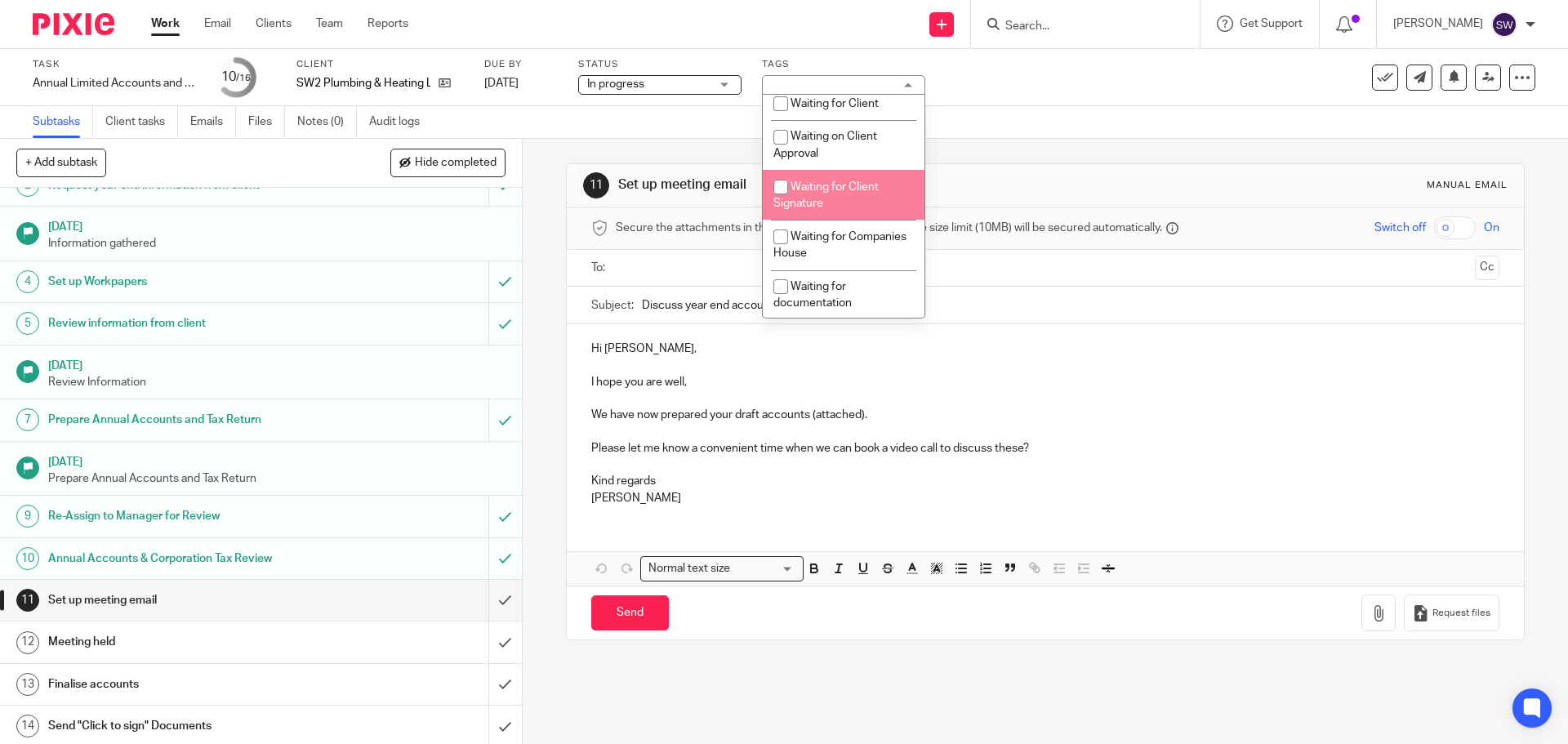
scroll to position [490, 0]
click at [829, 186] on span "Waiting for Client" at bounding box center [835, 185] width 88 height 11
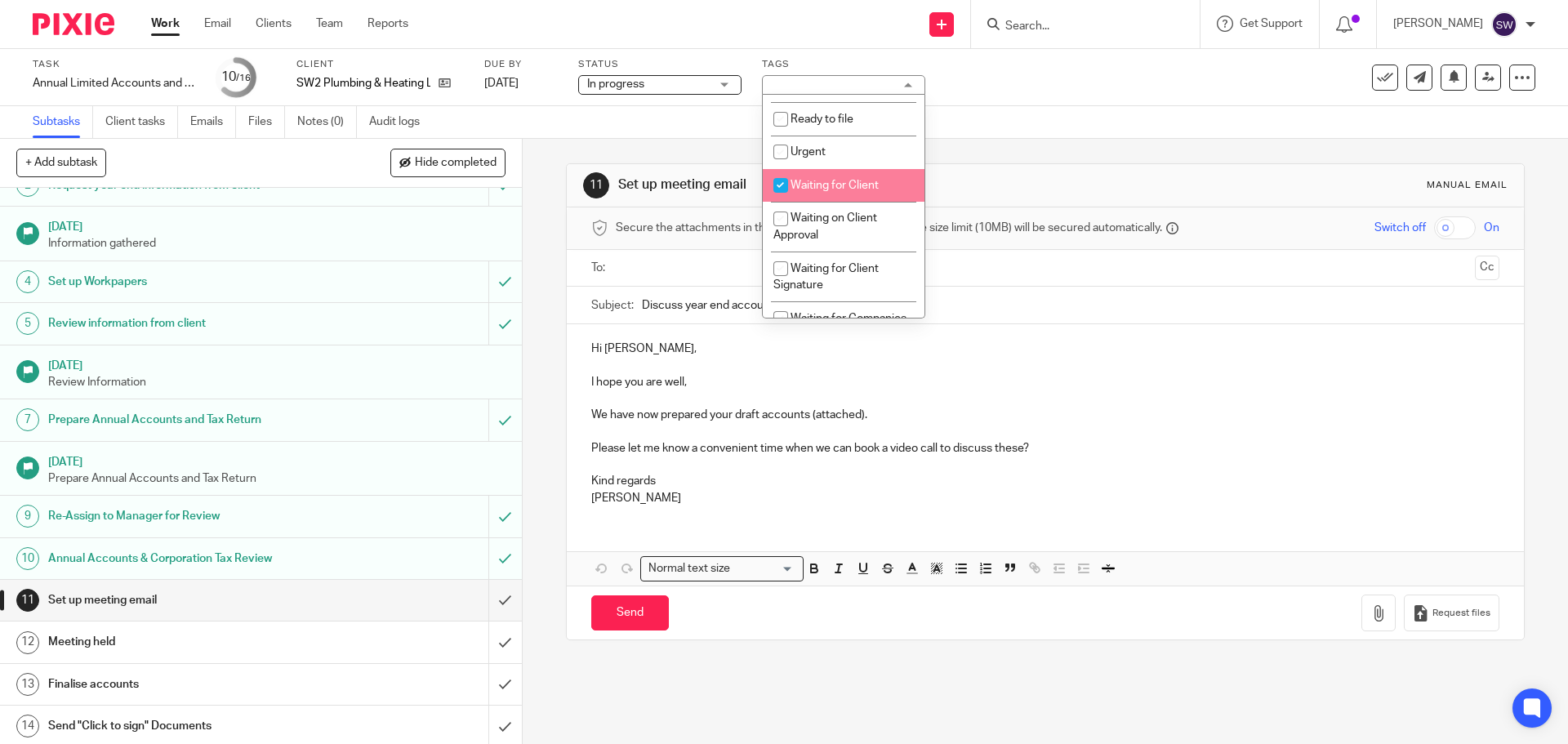
checkbox input "true"
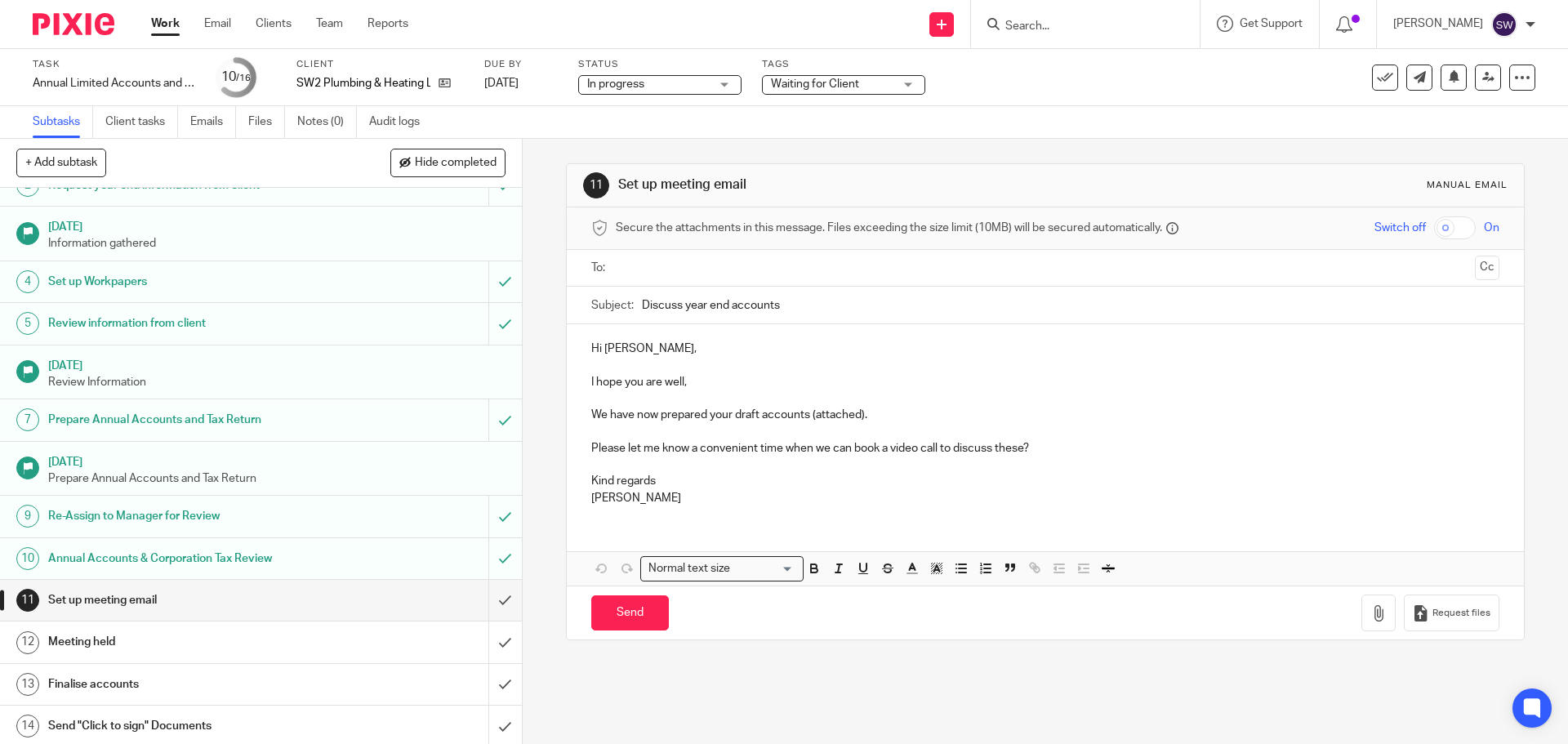
click at [967, 88] on div "Task Annual Limited Accounts and Corporation Tax Return Save Annual Limited Acc…" at bounding box center [658, 77] width 1252 height 40
click at [160, 24] on link "Work" at bounding box center [165, 24] width 29 height 17
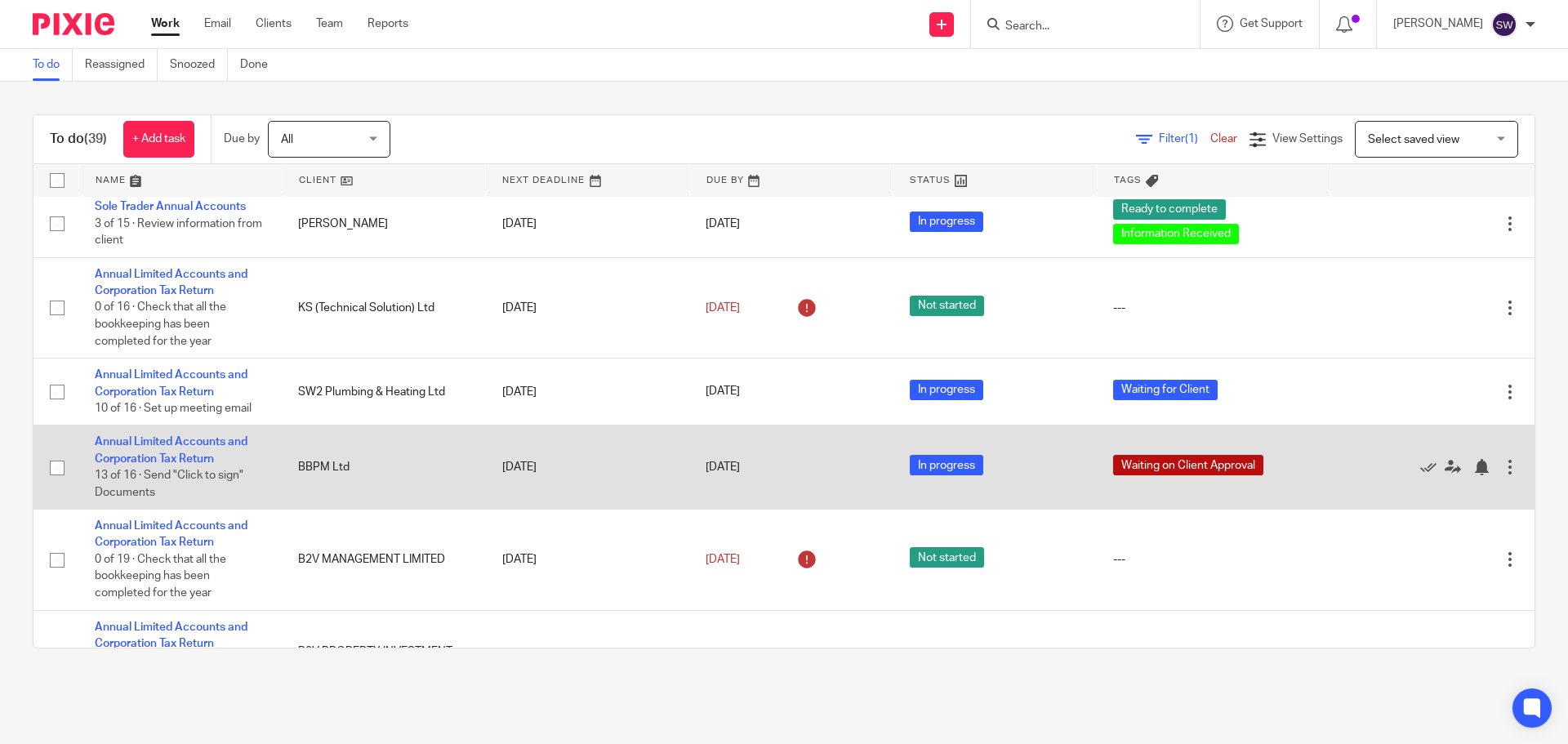
scroll to position [2174, 0]
